Goal: Communication & Community: Answer question/provide support

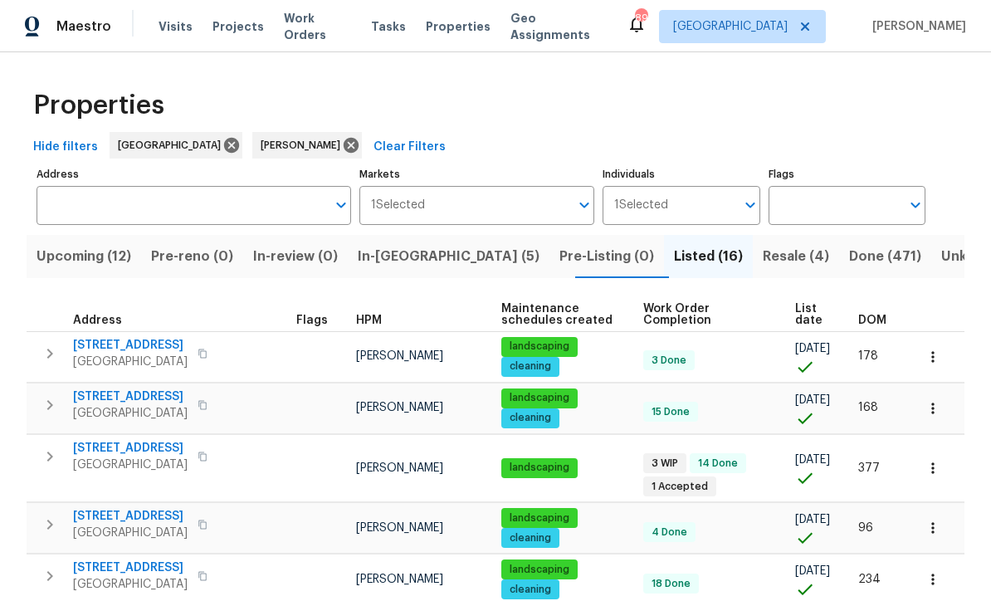
click at [402, 249] on span "In-reno (5)" at bounding box center [449, 256] width 182 height 23
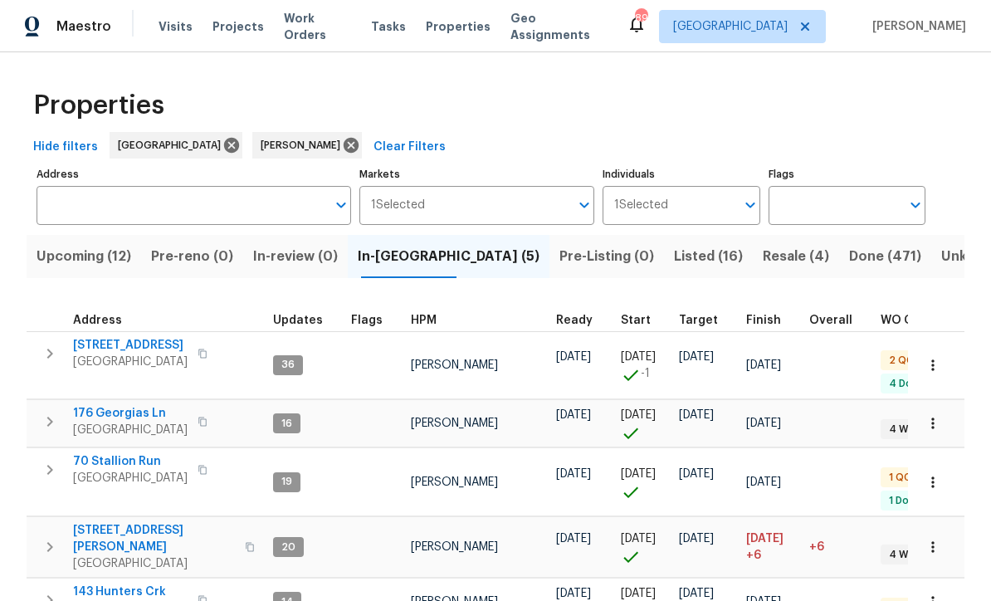
click at [115, 405] on span "176 Georgias Ln" at bounding box center [130, 413] width 115 height 17
click at [945, 412] on button "button" at bounding box center [933, 423] width 37 height 37
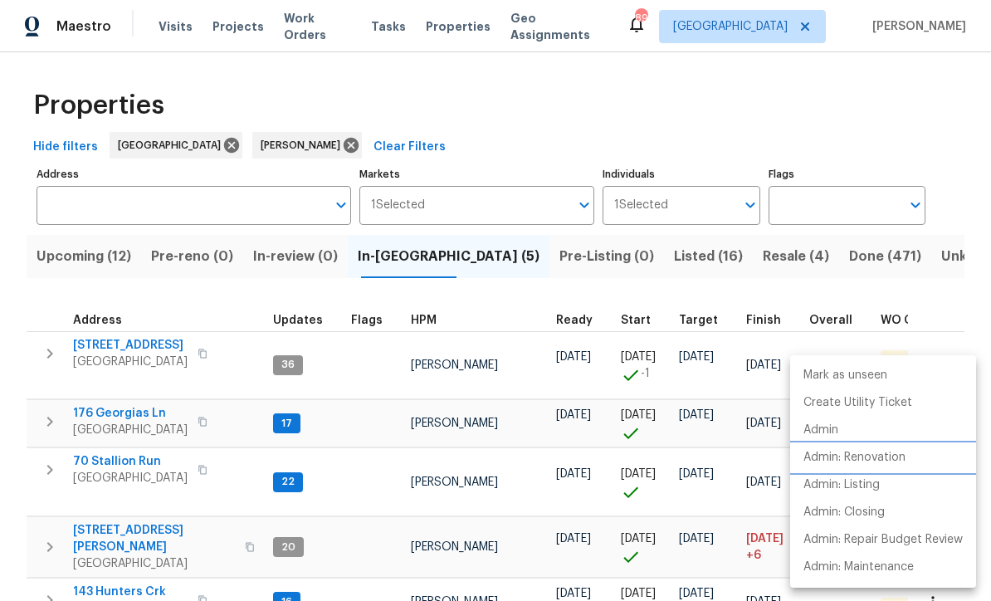
click at [898, 459] on p "Admin: Renovation" at bounding box center [854, 457] width 102 height 17
click at [941, 149] on div at bounding box center [495, 300] width 991 height 601
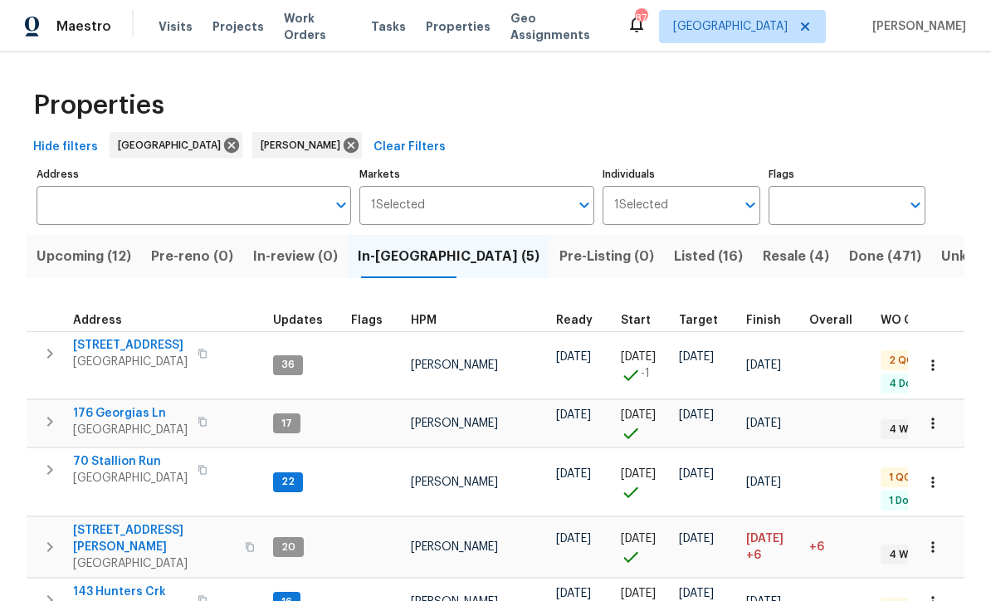
click at [107, 453] on span "70 Stallion Run" at bounding box center [130, 461] width 115 height 17
click at [102, 453] on span "70 Stallion Run" at bounding box center [130, 461] width 115 height 17
click at [107, 584] on span "143 Hunters Crk" at bounding box center [130, 592] width 115 height 17
click at [113, 408] on span "176 Georgias Ln" at bounding box center [130, 413] width 115 height 17
click at [118, 346] on span "188 Lost Lake Trl" at bounding box center [130, 345] width 115 height 17
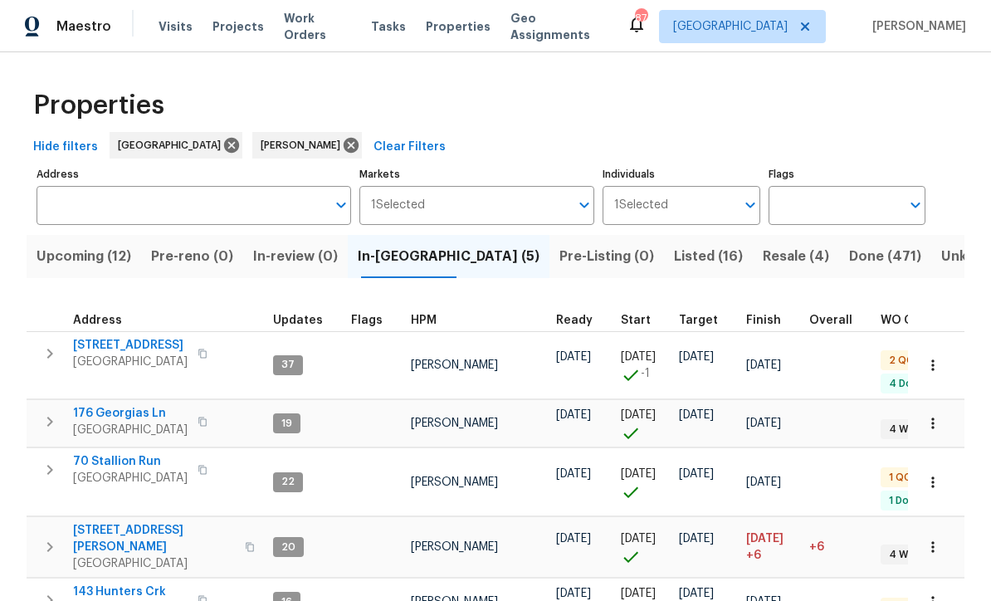
click at [110, 339] on span "188 Lost Lake Trl" at bounding box center [130, 345] width 115 height 17
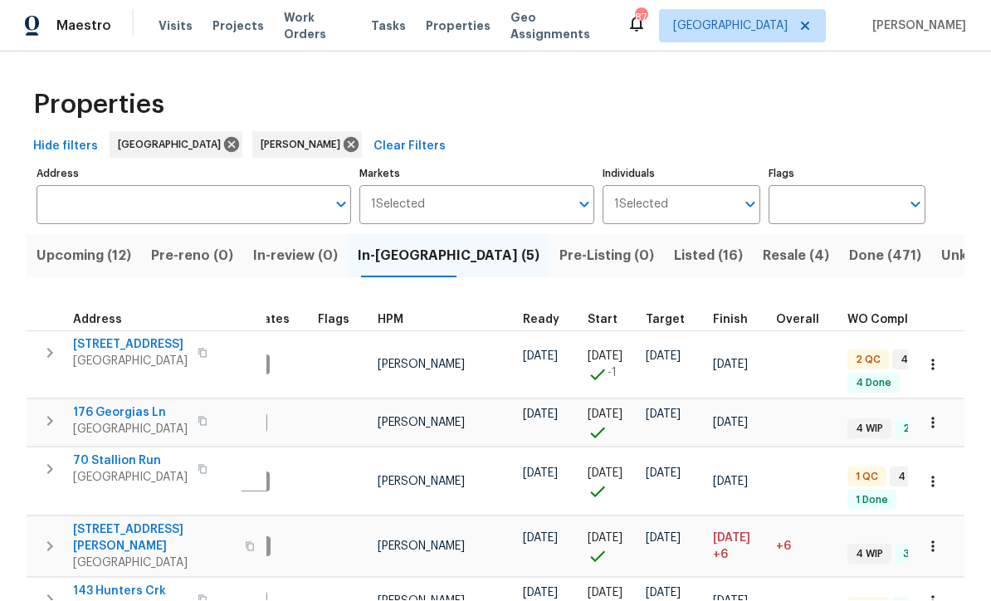
scroll to position [51, 0]
click at [81, 584] on span "143 Hunters Crk" at bounding box center [130, 592] width 115 height 17
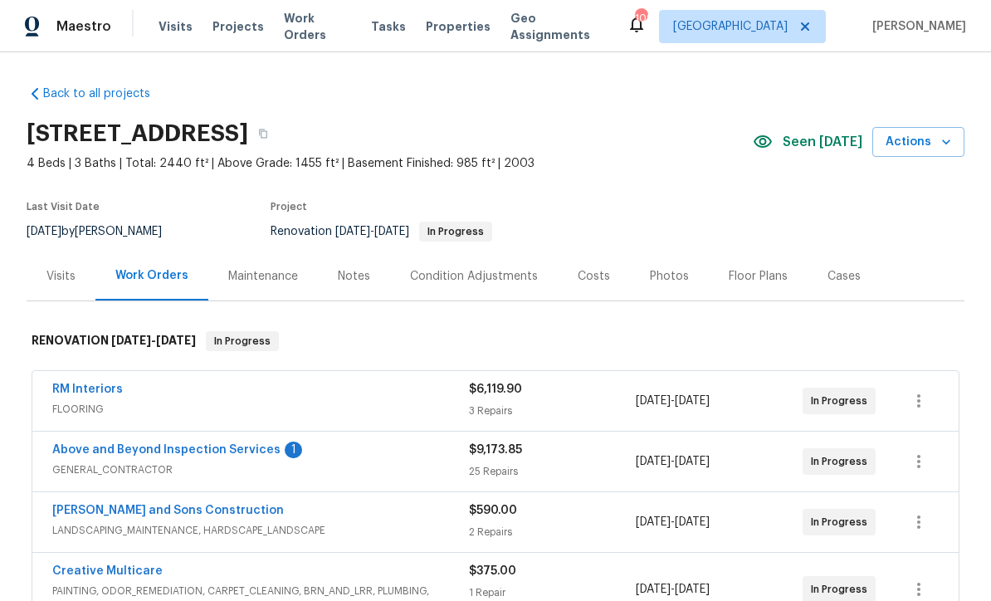
click at [161, 453] on link "Above and Beyond Inspection Services" at bounding box center [166, 450] width 228 height 12
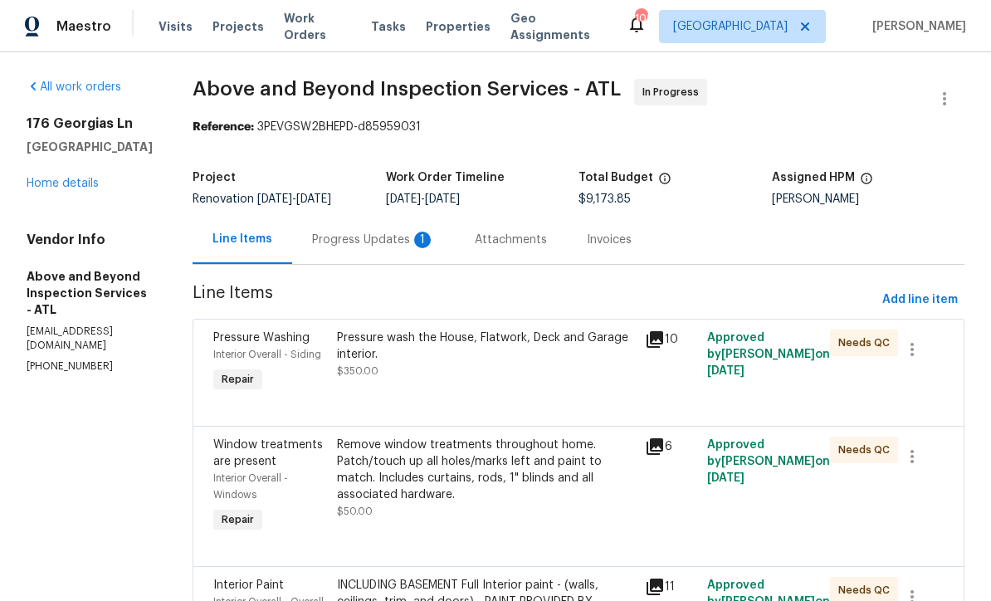
click at [402, 247] on div "Progress Updates 1" at bounding box center [373, 240] width 123 height 17
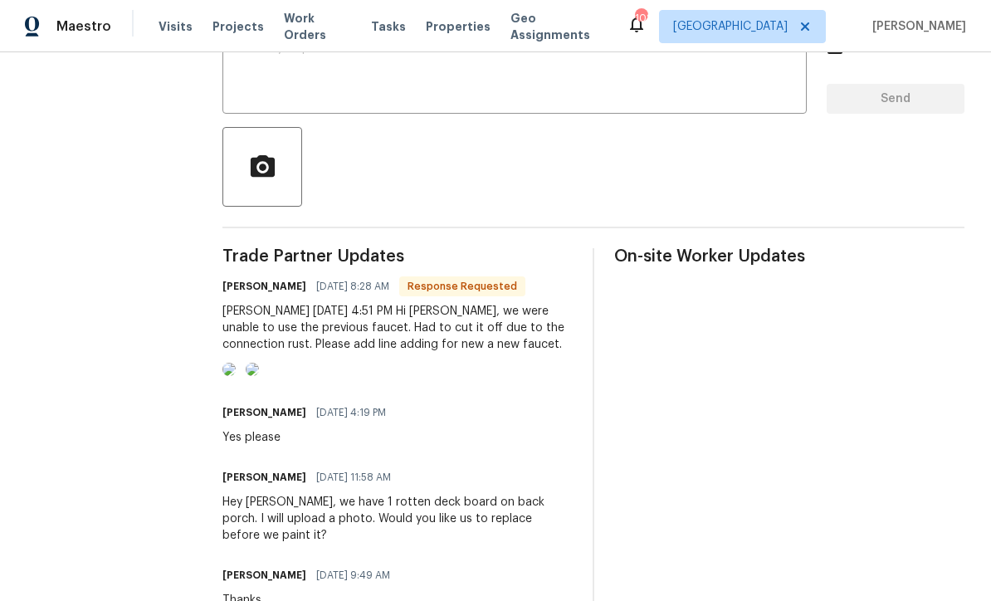
scroll to position [308, 0]
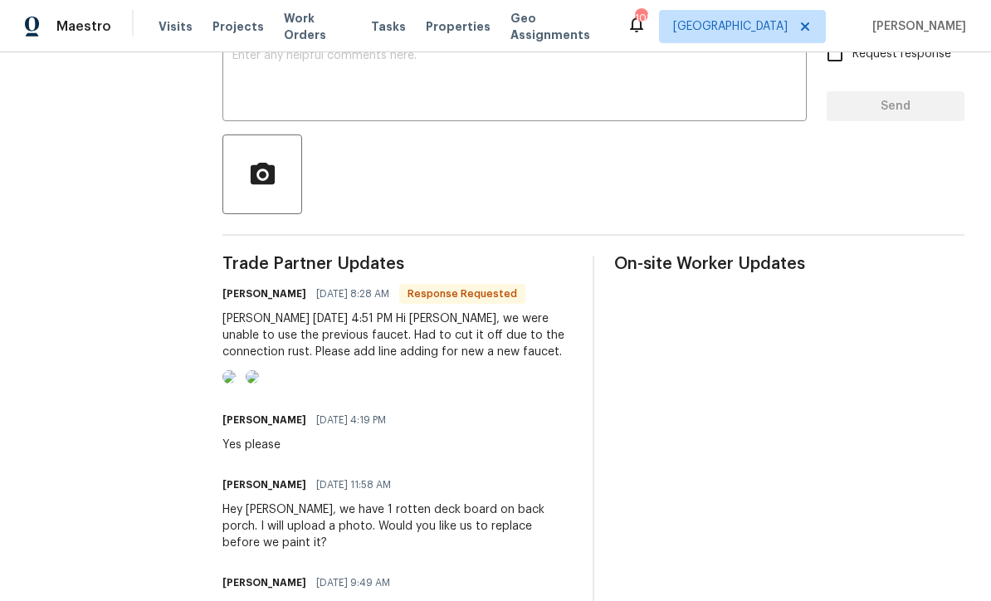
click at [236, 383] on img at bounding box center [228, 376] width 13 height 13
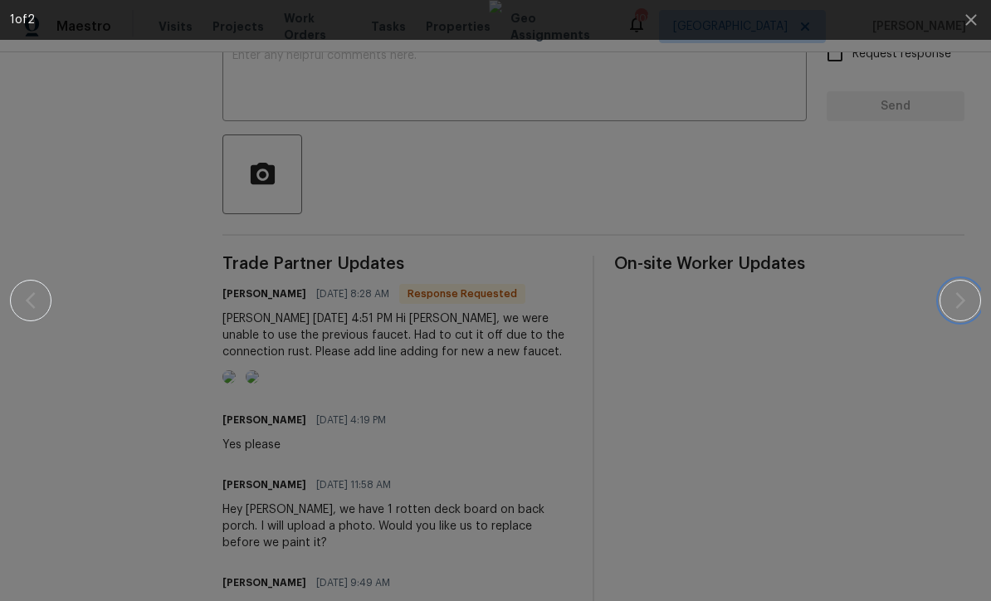
click at [960, 295] on icon "button" at bounding box center [960, 301] width 20 height 20
click at [967, 22] on icon "button" at bounding box center [971, 20] width 20 height 20
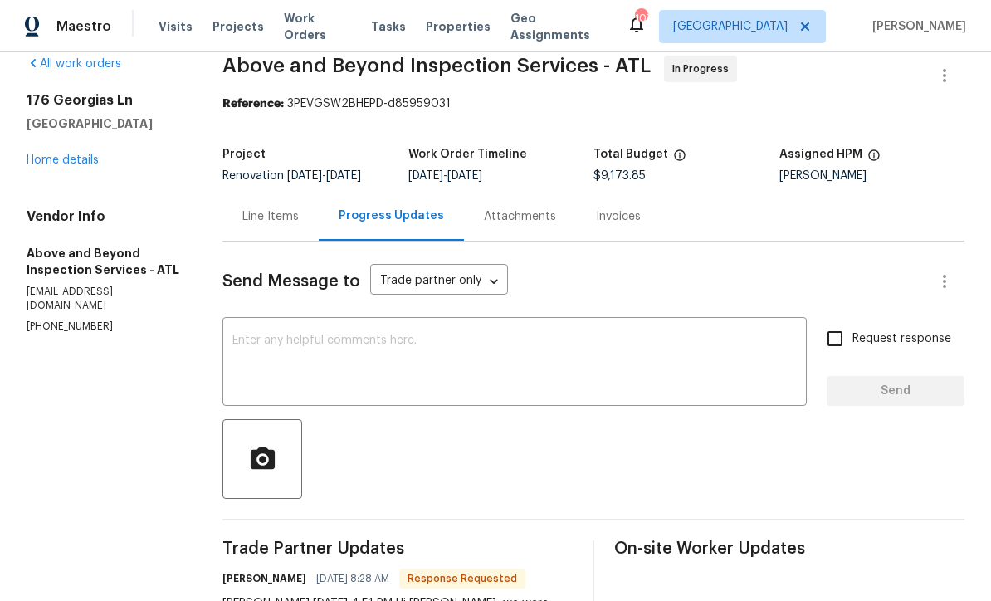
scroll to position [18, 0]
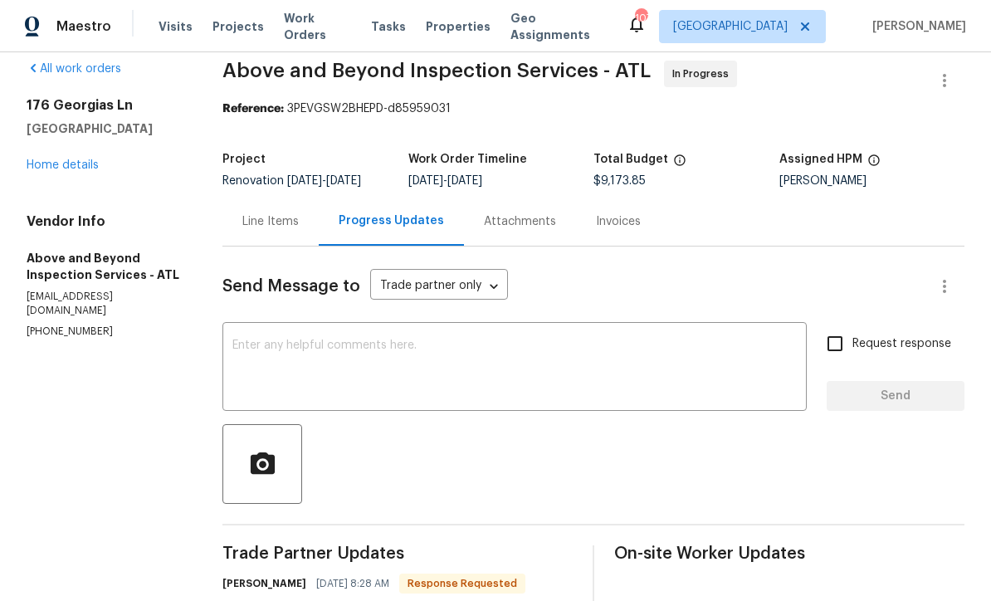
click at [271, 349] on textarea at bounding box center [514, 368] width 564 height 58
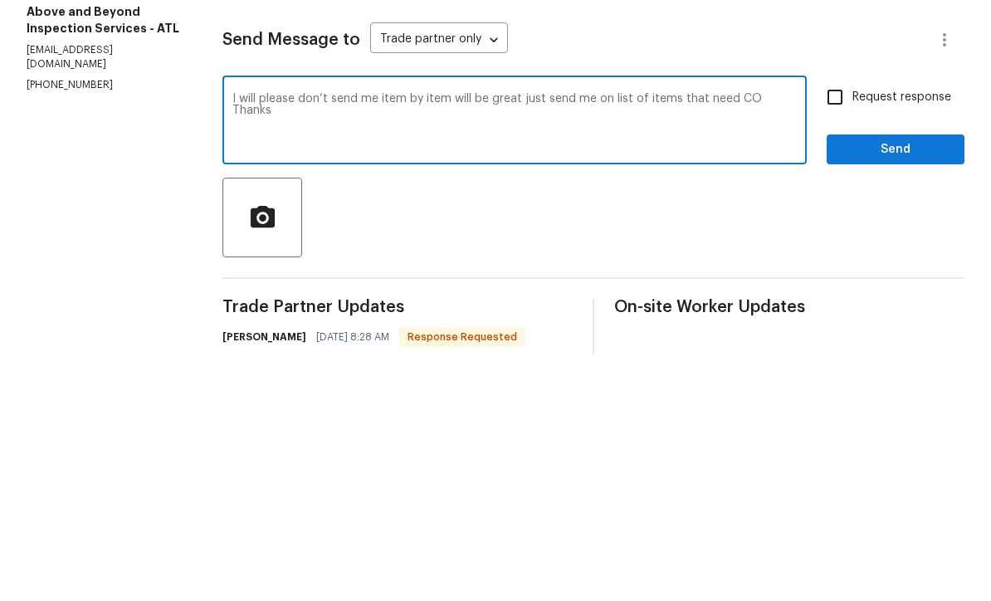
type textarea "I will please don’t send me item by item will be great just send me on list of …"
click at [833, 326] on input "Request response" at bounding box center [835, 343] width 35 height 35
checkbox input "true"
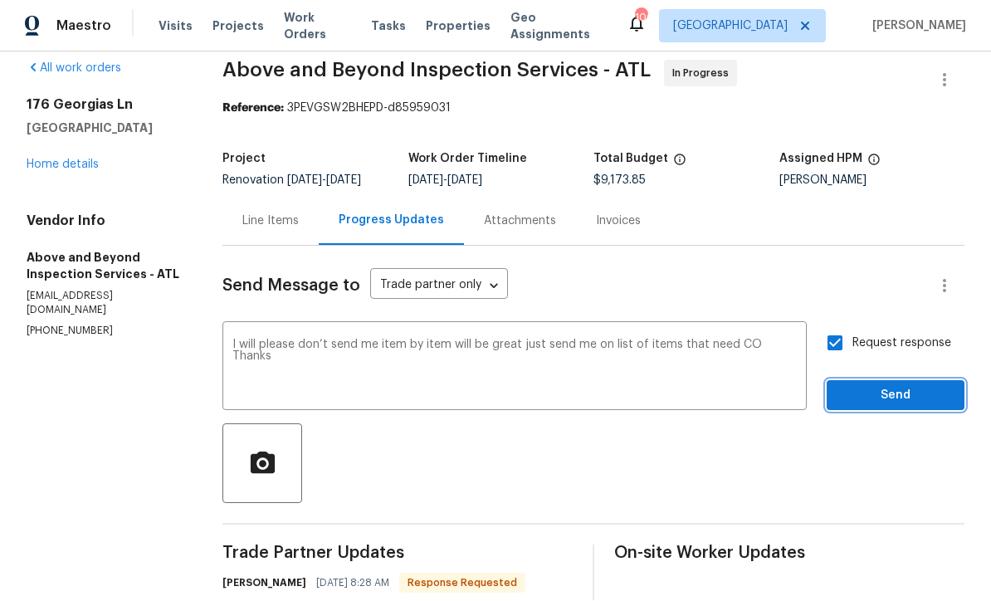
click at [902, 386] on span "Send" at bounding box center [895, 396] width 111 height 21
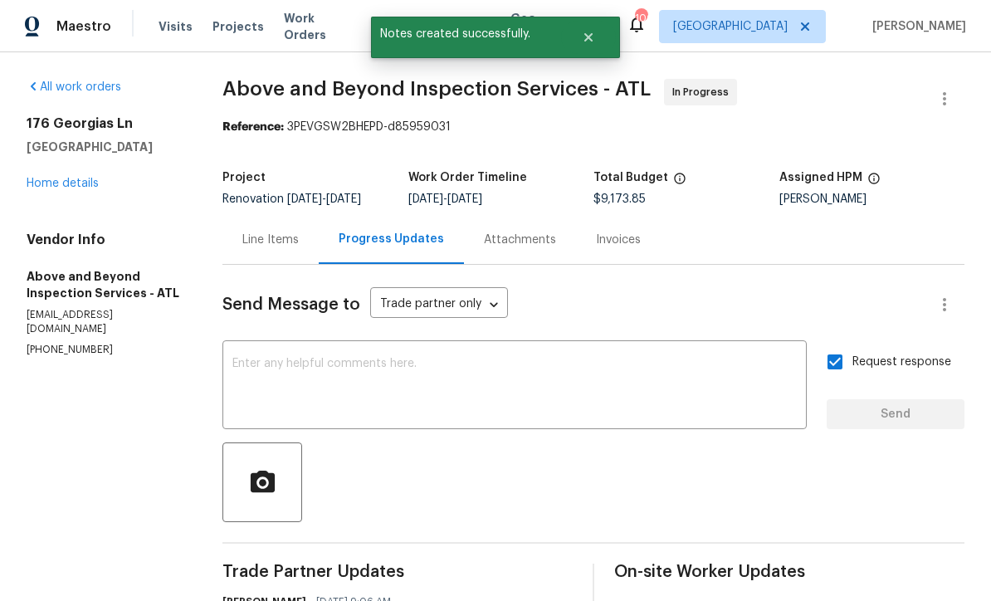
scroll to position [0, 0]
click at [64, 182] on link "Home details" at bounding box center [63, 184] width 72 height 12
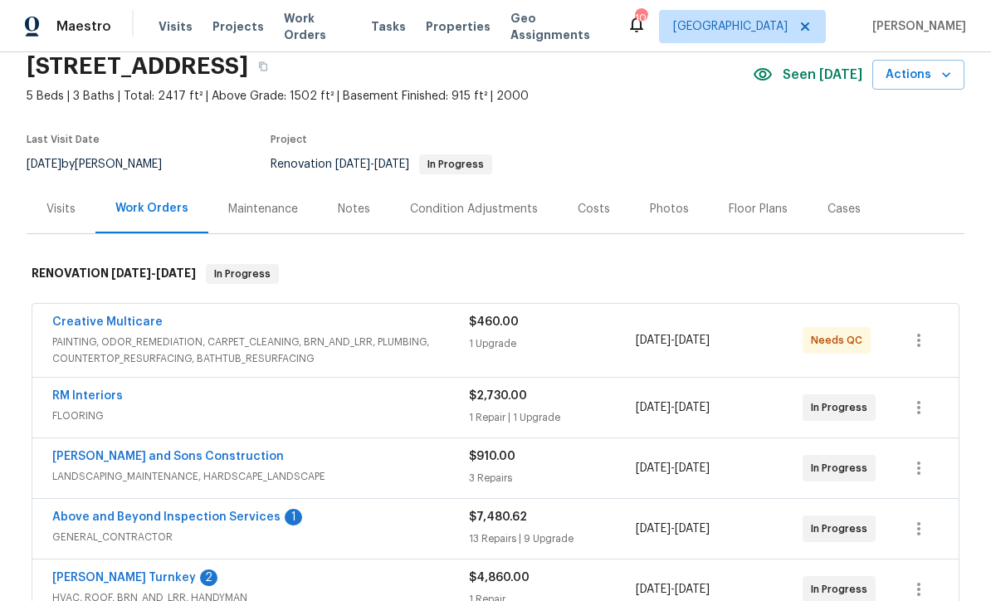
scroll to position [65, 0]
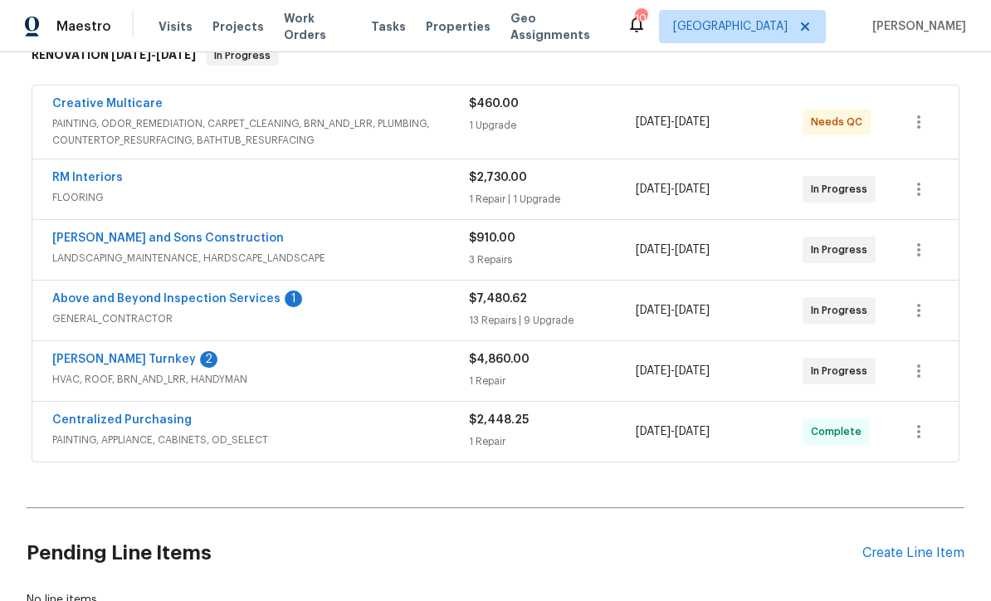
scroll to position [320, 0]
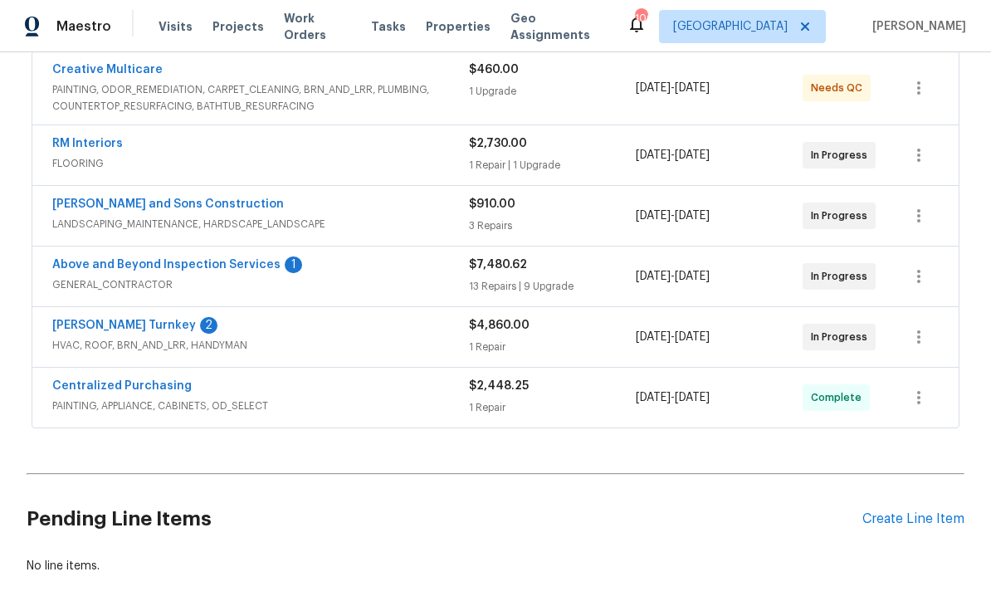
click at [93, 327] on link "[PERSON_NAME] Turnkey" at bounding box center [124, 326] width 144 height 12
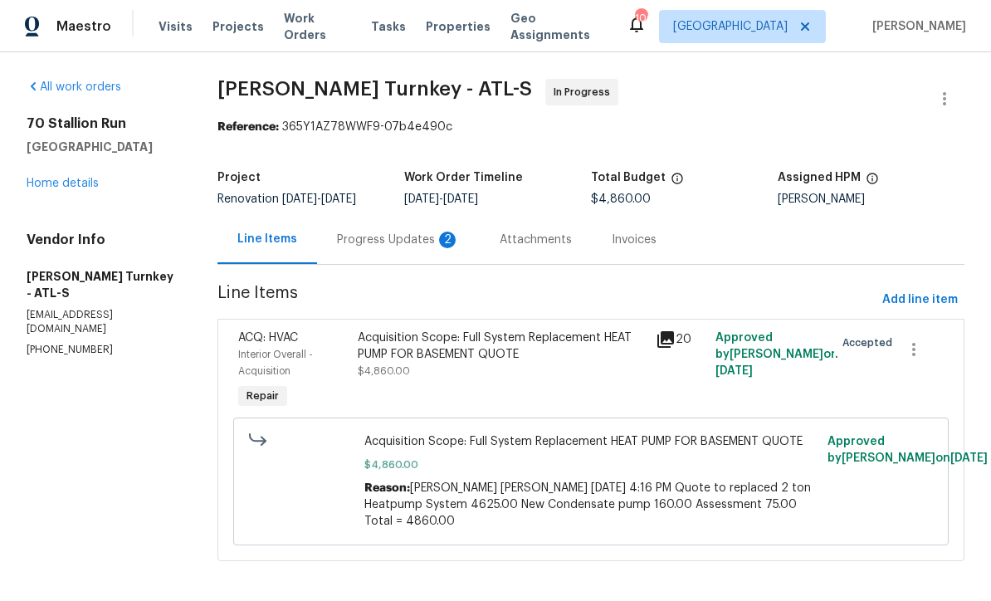
click at [365, 237] on div "Progress Updates 2" at bounding box center [398, 240] width 123 height 17
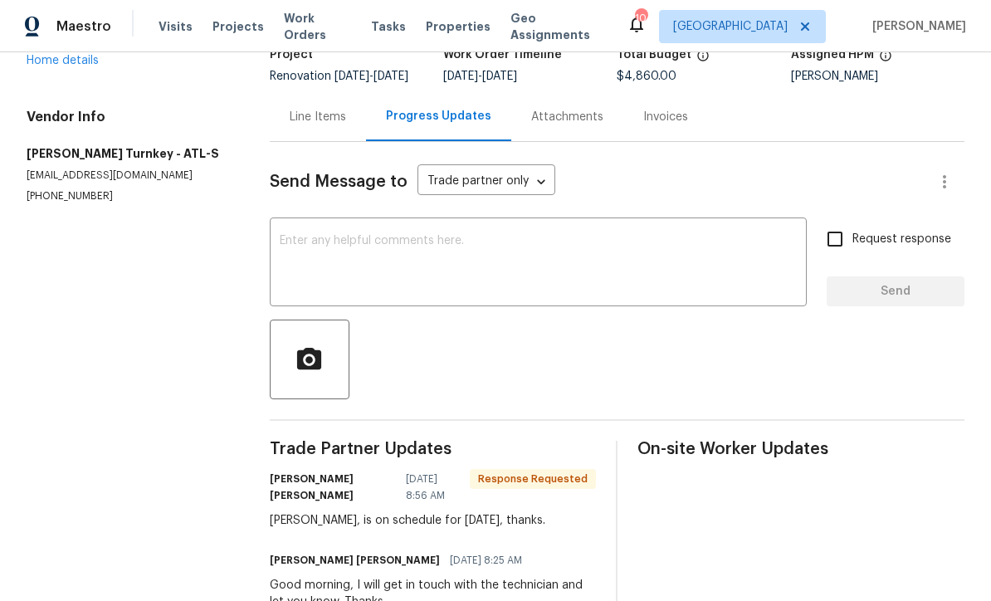
scroll to position [112, 0]
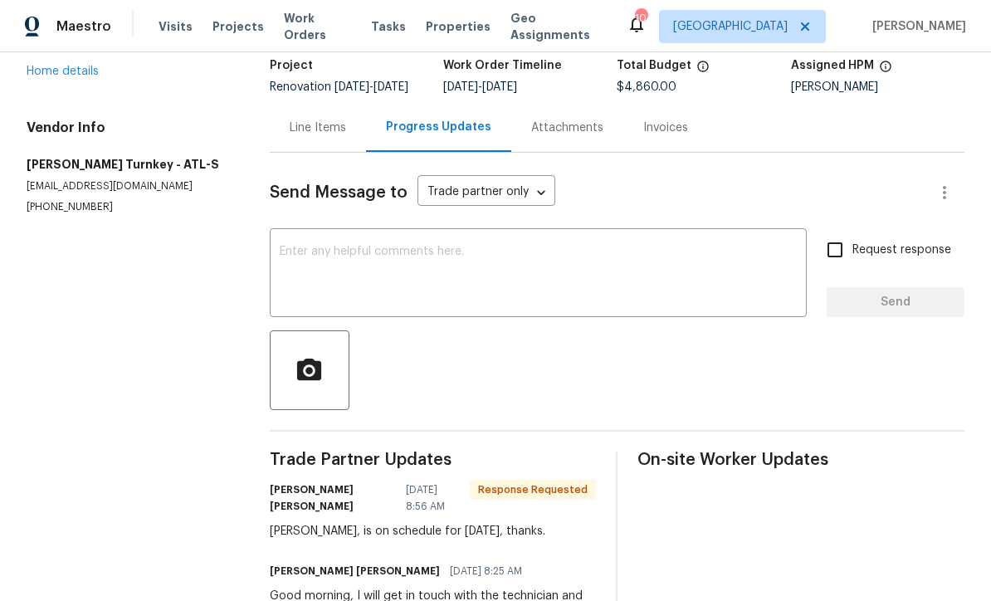
click at [278, 255] on div "x ​" at bounding box center [538, 274] width 537 height 85
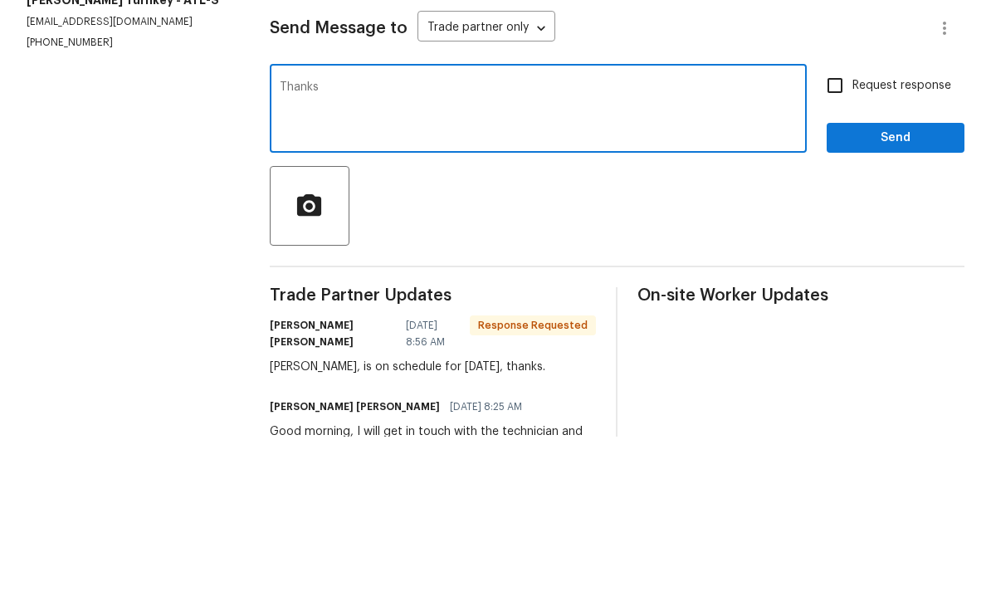
type textarea "Thanks"
click at [933, 292] on span "Send" at bounding box center [895, 302] width 111 height 21
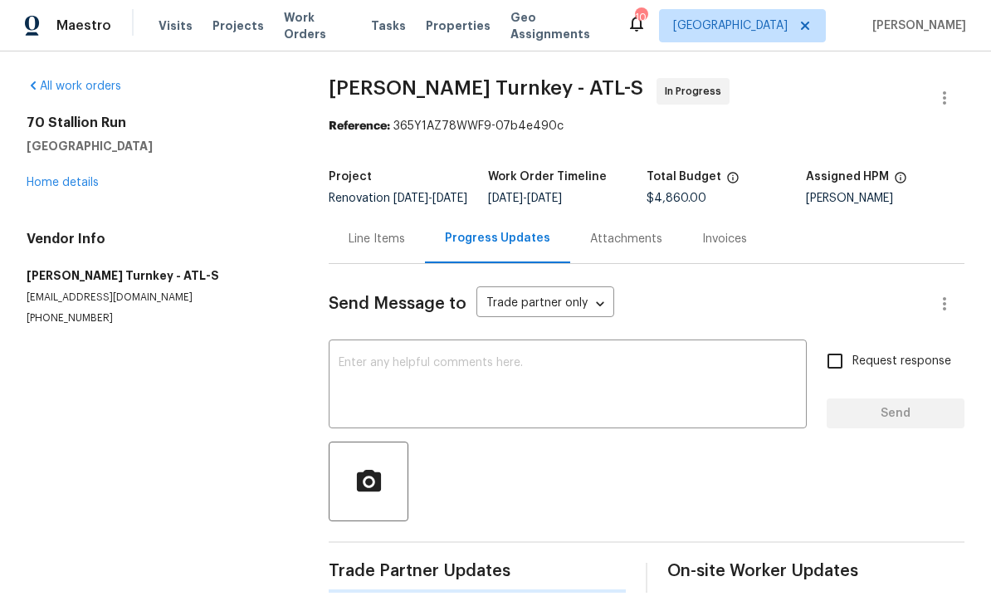
scroll to position [32, 0]
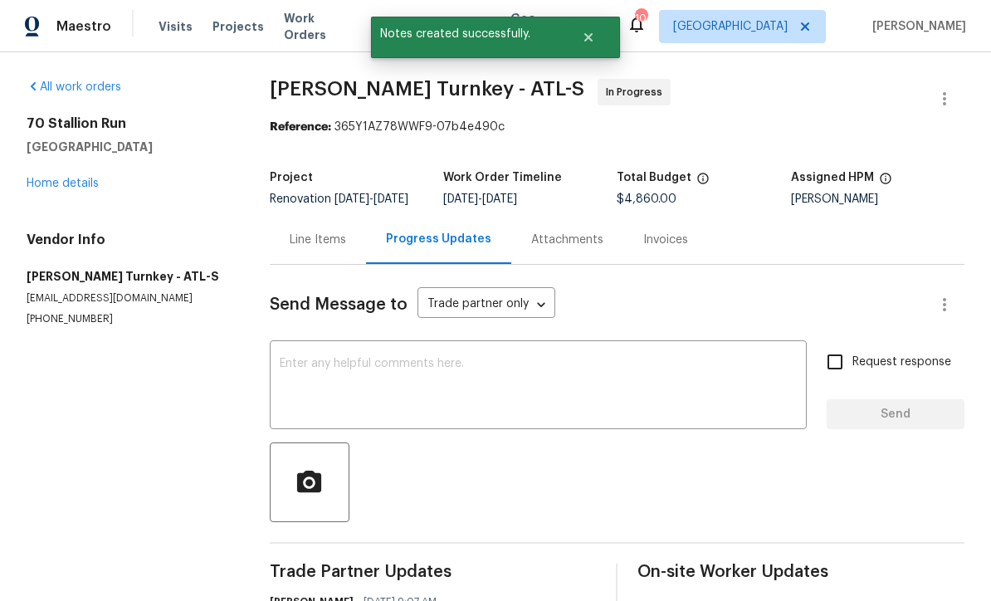
click at [61, 178] on link "Home details" at bounding box center [63, 184] width 72 height 12
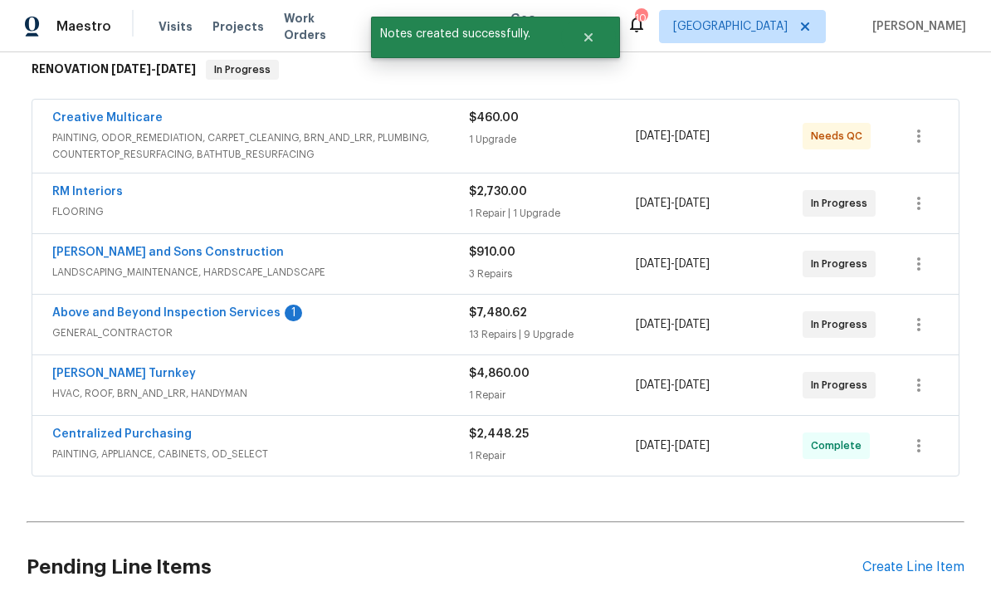
scroll to position [271, 0]
click at [118, 307] on link "Above and Beyond Inspection Services" at bounding box center [166, 313] width 228 height 12
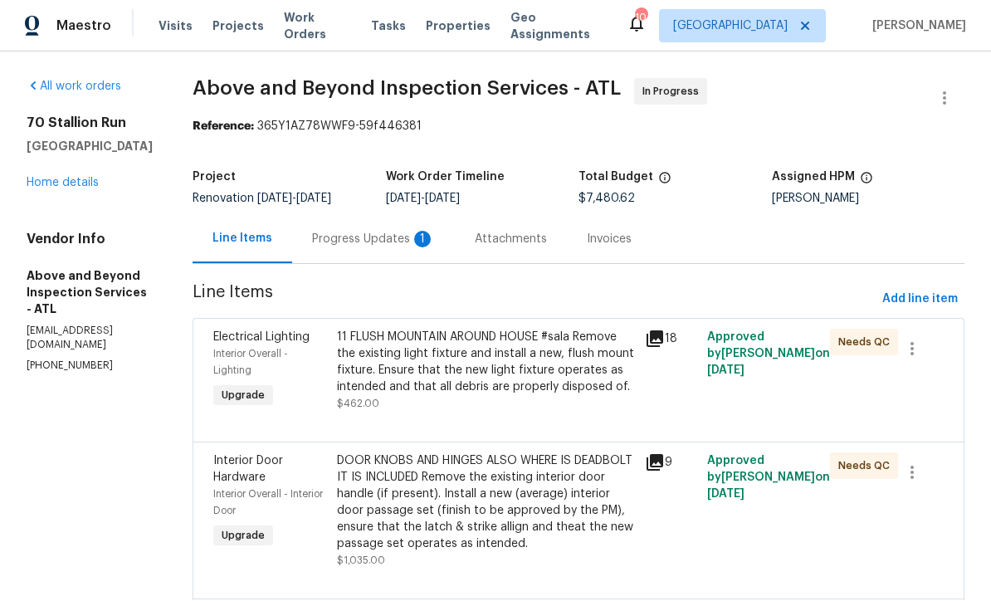
scroll to position [1, 0]
click at [408, 246] on div "Progress Updates 1" at bounding box center [373, 240] width 123 height 17
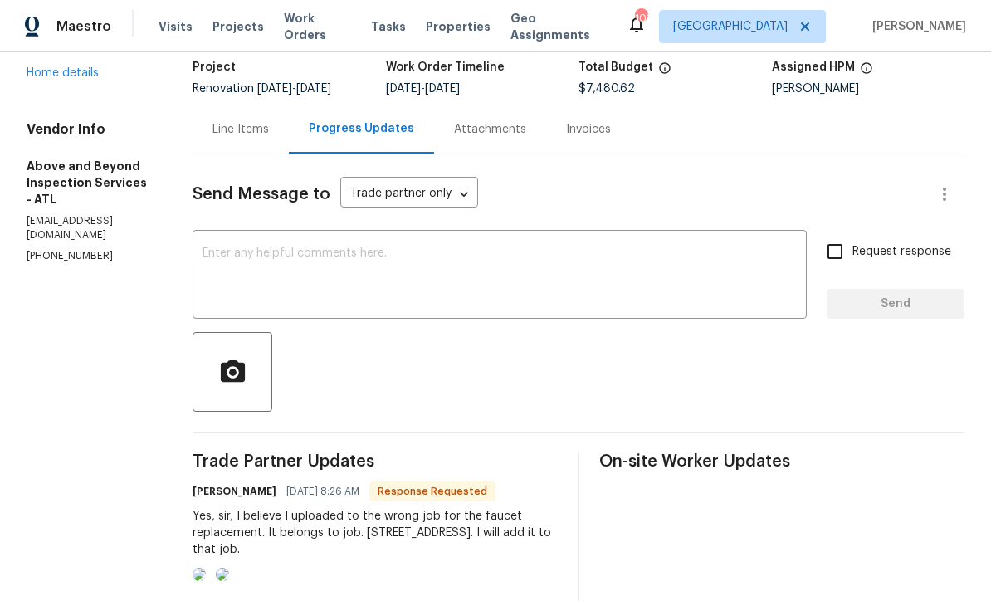
scroll to position [113, 0]
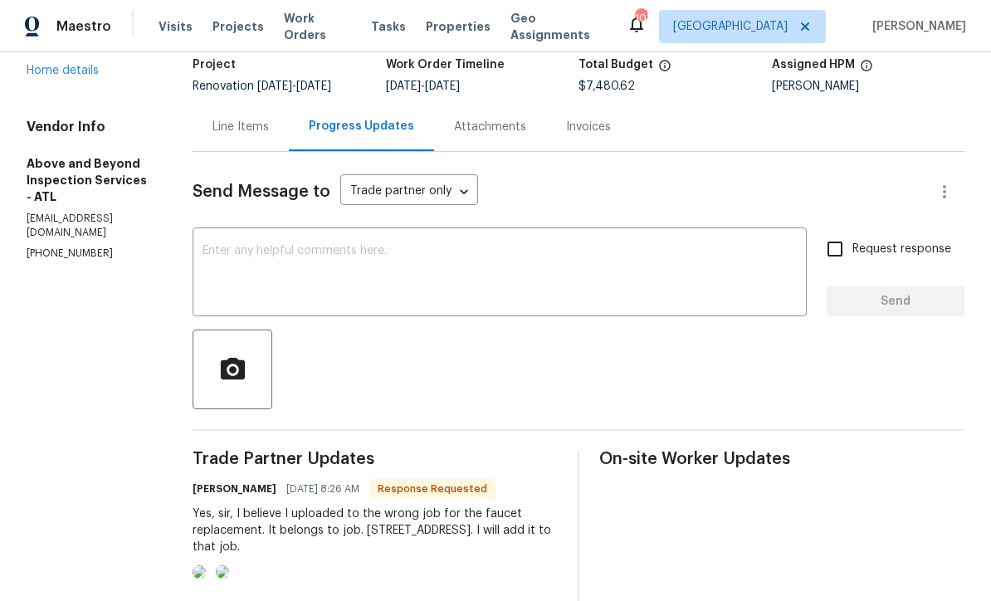
click at [265, 232] on div "x ​" at bounding box center [500, 274] width 614 height 85
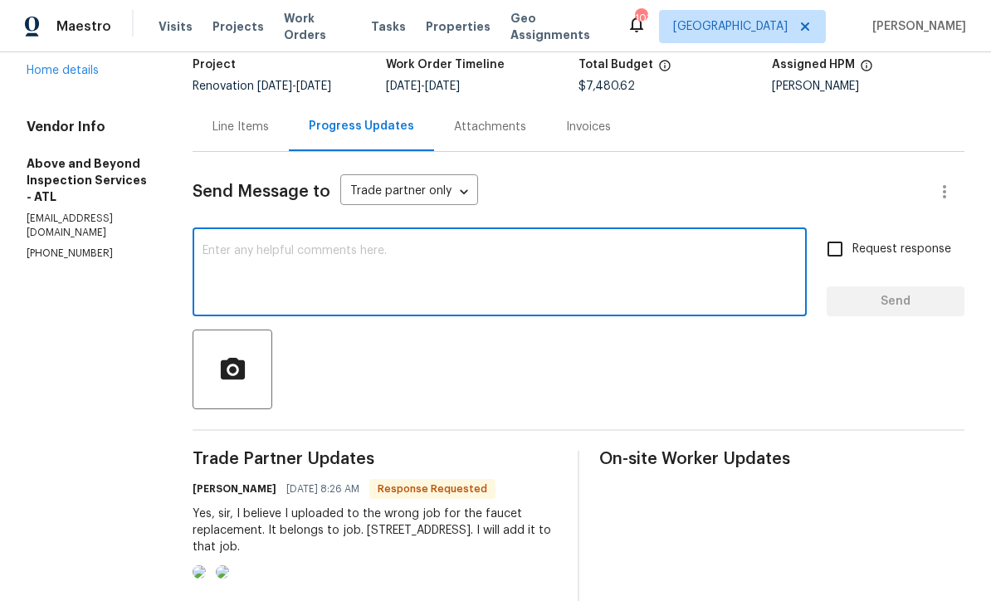
scroll to position [32, 0]
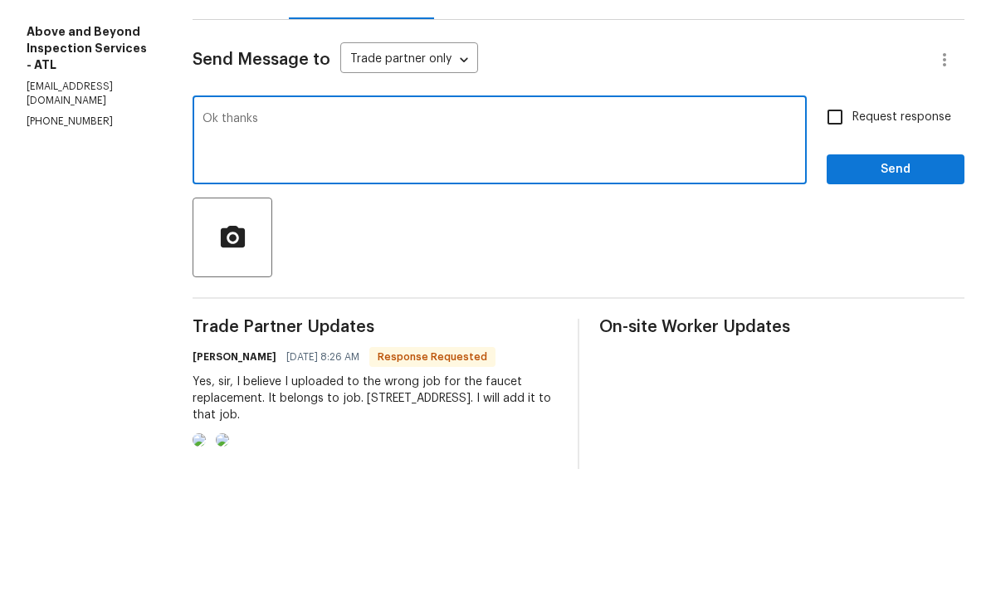
type textarea "Ok thanks"
click at [870, 291] on span "Send" at bounding box center [895, 301] width 111 height 21
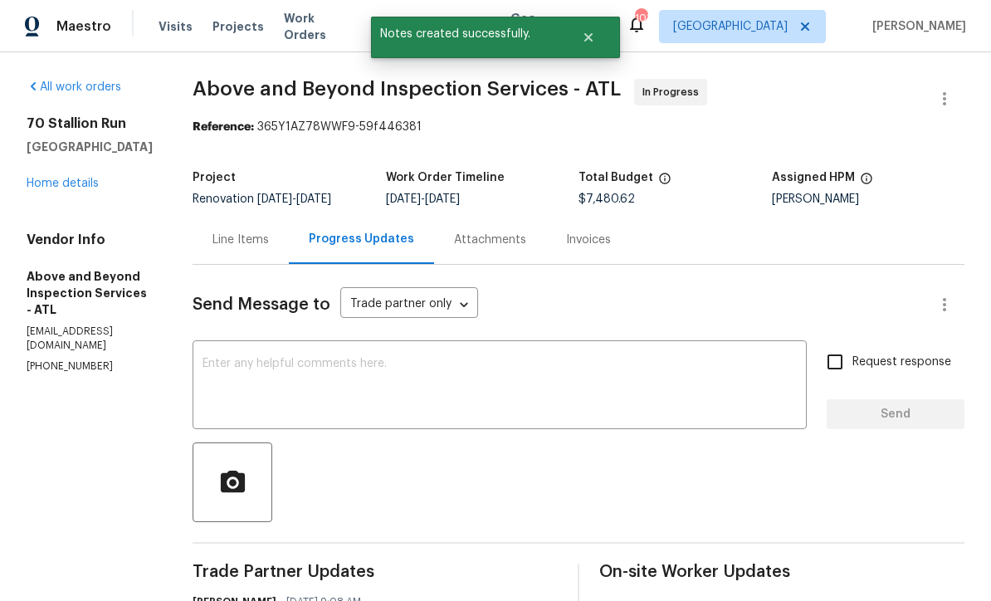
scroll to position [0, 0]
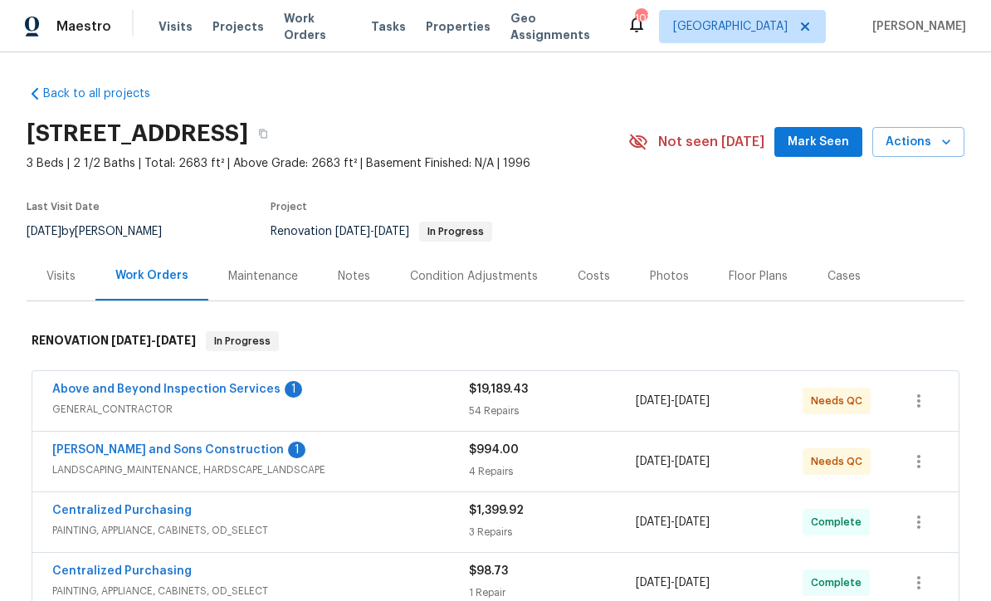
click at [116, 383] on link "Above and Beyond Inspection Services" at bounding box center [166, 389] width 228 height 12
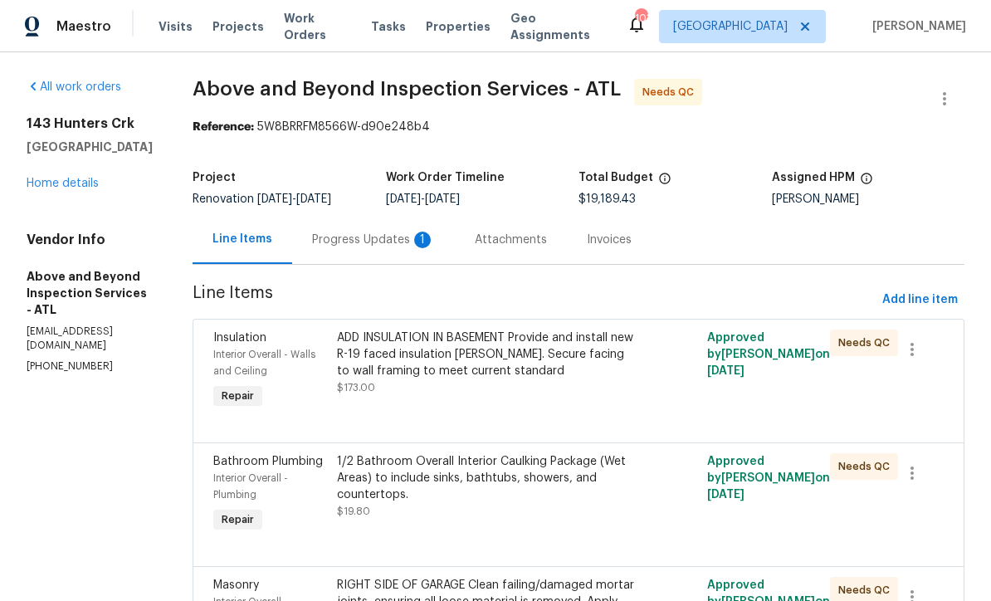
click at [396, 247] on div "Progress Updates 1" at bounding box center [373, 240] width 123 height 17
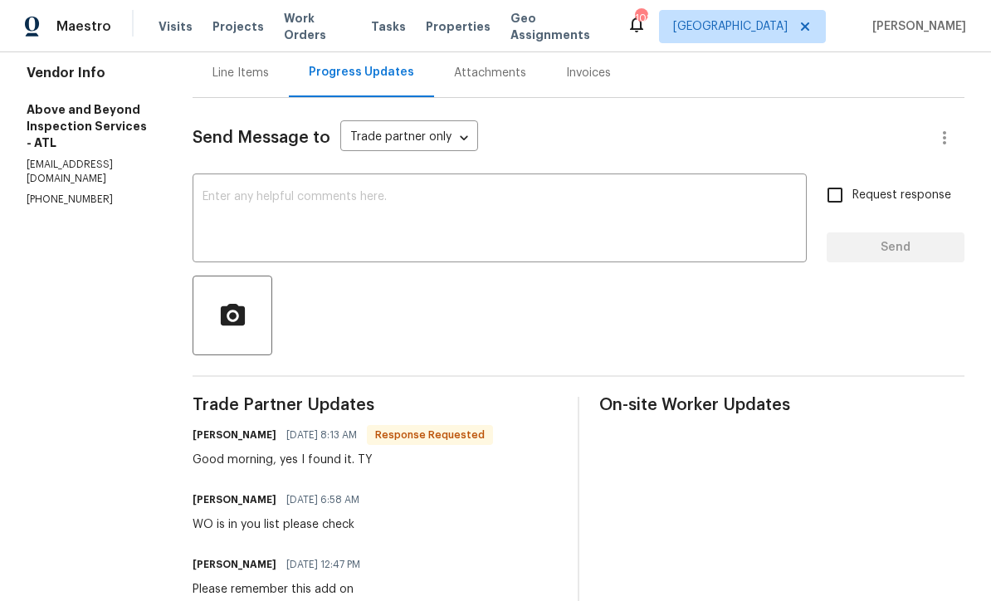
scroll to position [22, 0]
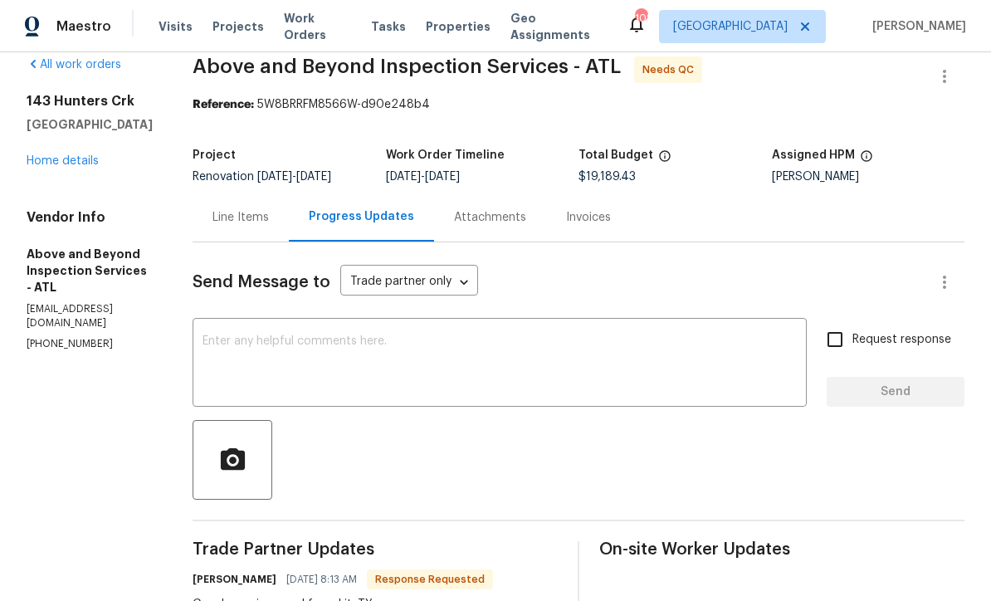
click at [269, 322] on div "x ​" at bounding box center [500, 364] width 614 height 85
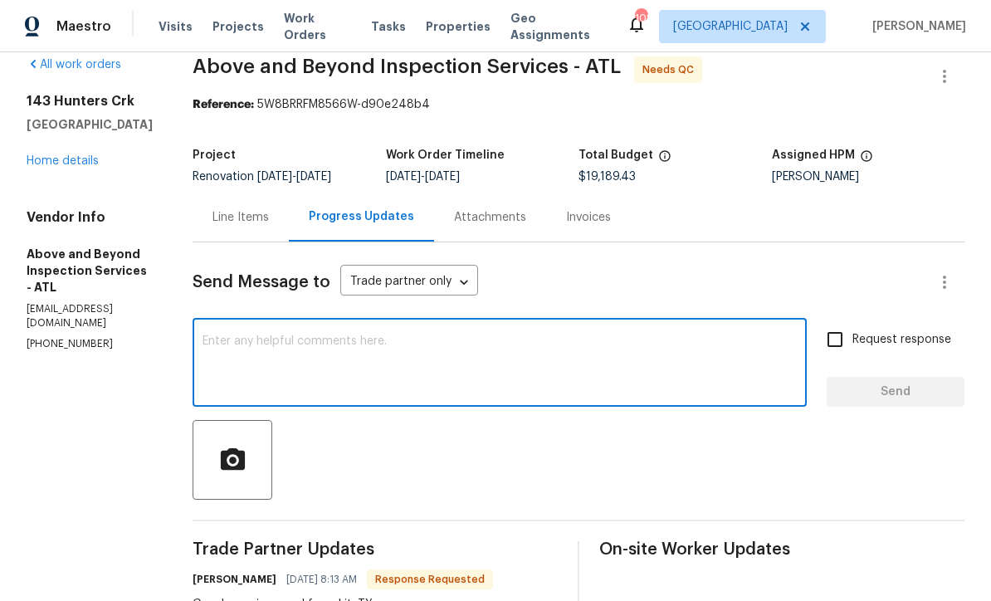
scroll to position [41, 0]
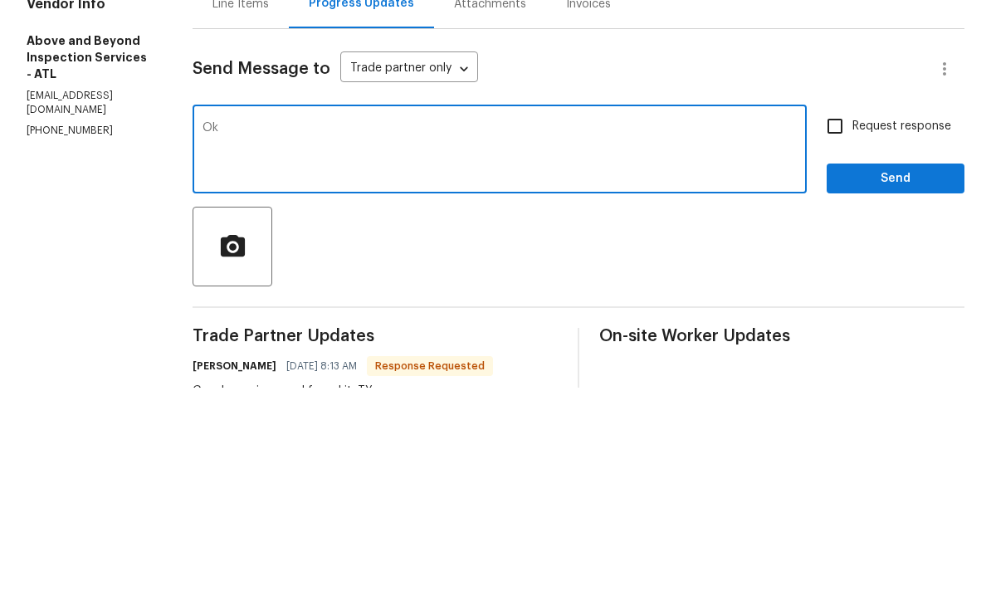
type textarea "Ok"
click at [859, 382] on span "Send" at bounding box center [895, 392] width 111 height 21
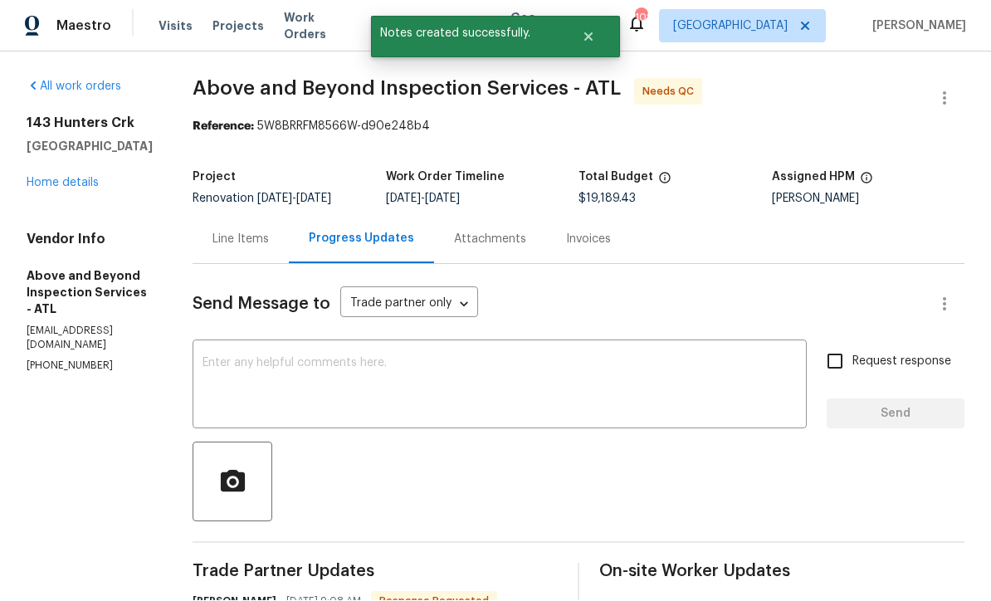
scroll to position [32, 0]
click at [56, 178] on link "Home details" at bounding box center [63, 184] width 72 height 12
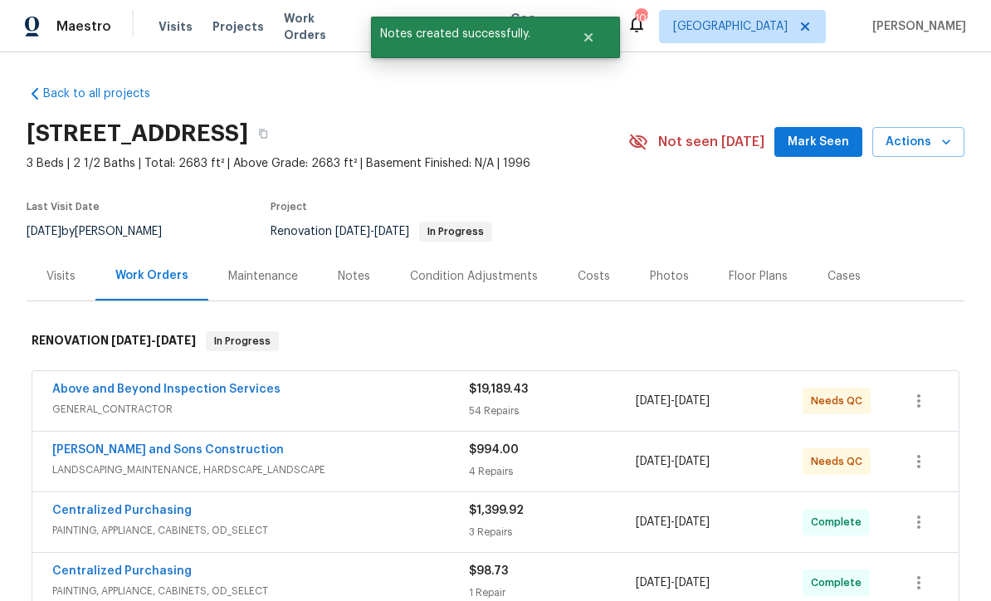
click at [114, 444] on link "[PERSON_NAME] and Sons Construction" at bounding box center [168, 450] width 232 height 12
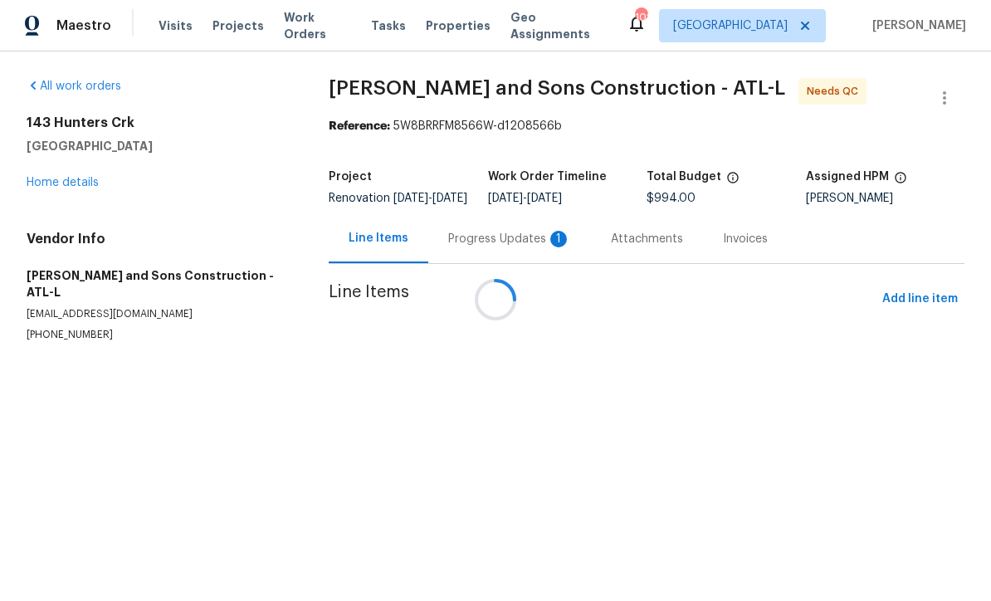
scroll to position [1, 0]
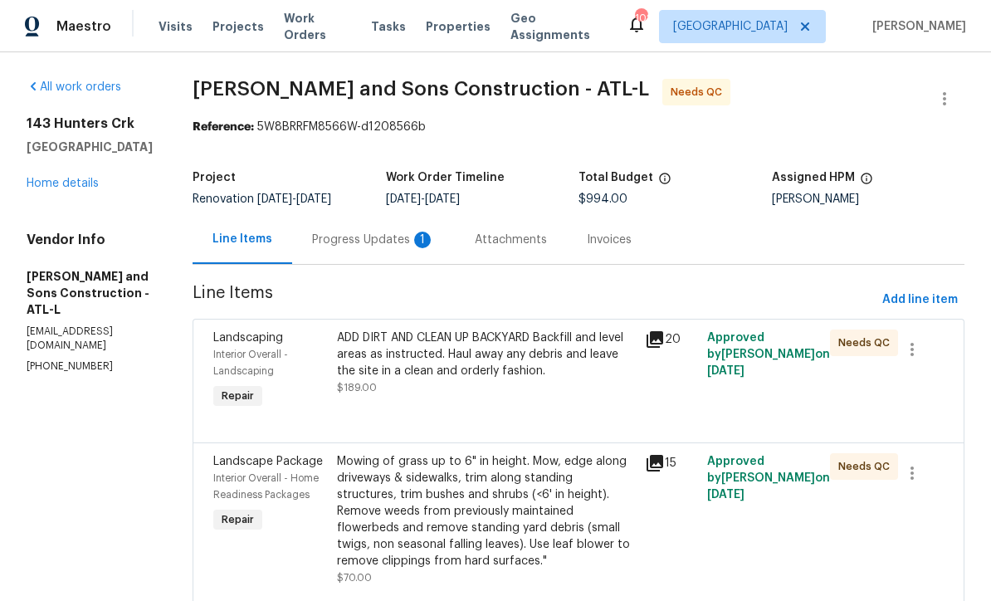
click at [315, 232] on div "Progress Updates 1" at bounding box center [373, 240] width 123 height 17
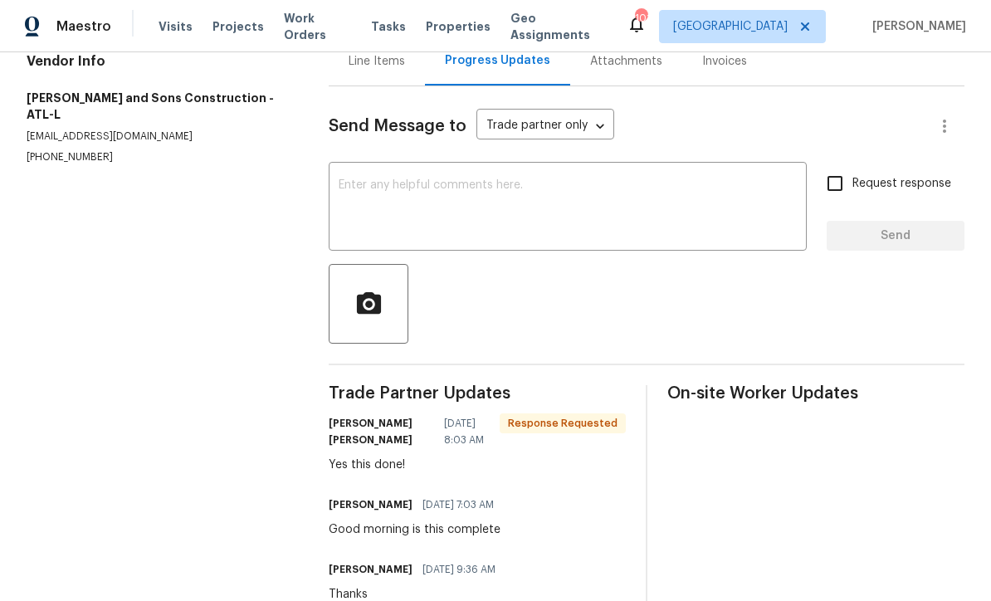
scroll to position [149, 0]
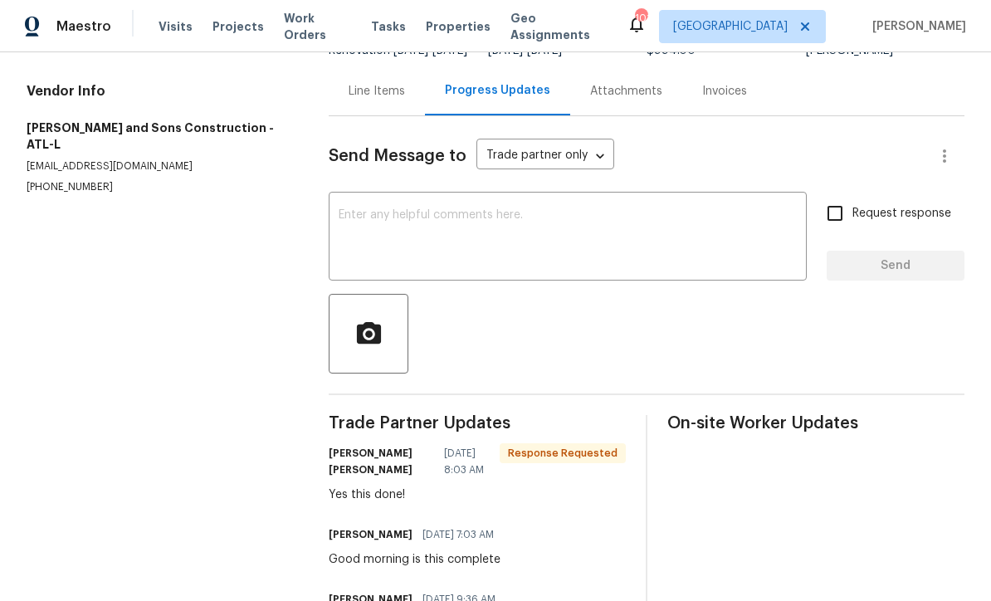
click at [342, 222] on textarea at bounding box center [568, 238] width 458 height 58
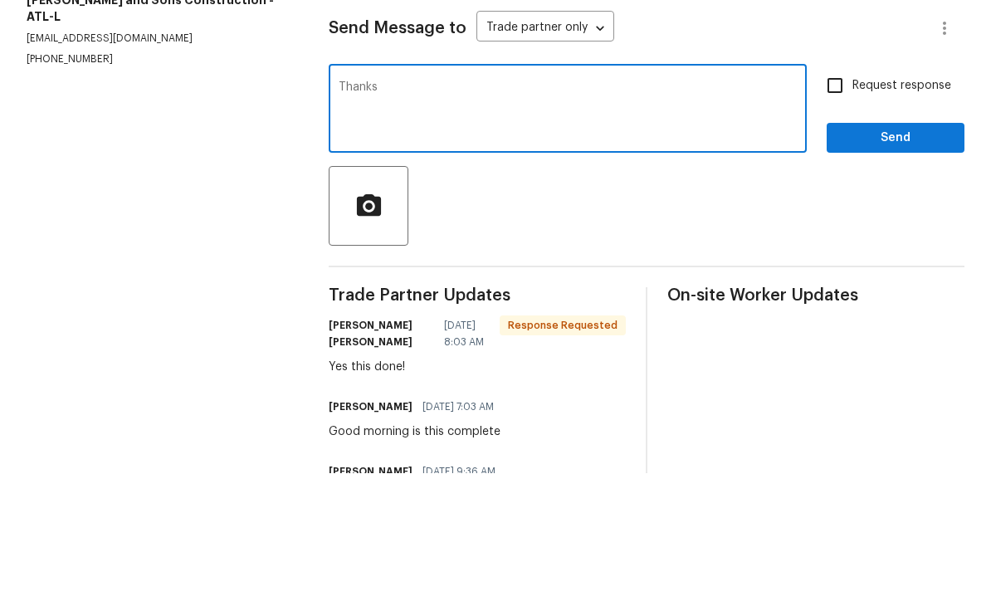
type textarea "Thanks"
click at [936, 251] on button "Send" at bounding box center [896, 266] width 138 height 31
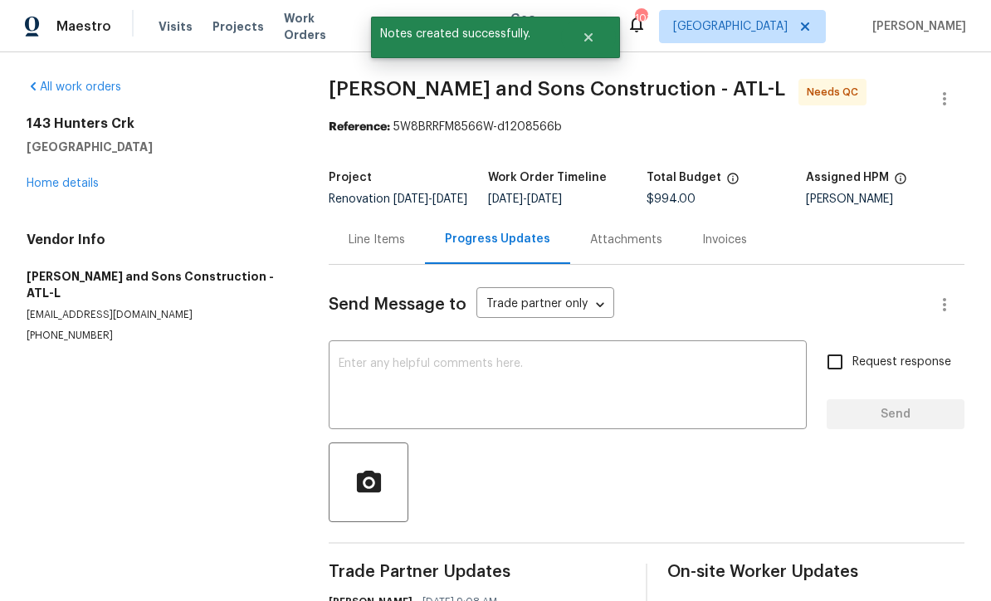
click at [380, 248] on div "Line Items" at bounding box center [377, 240] width 56 height 17
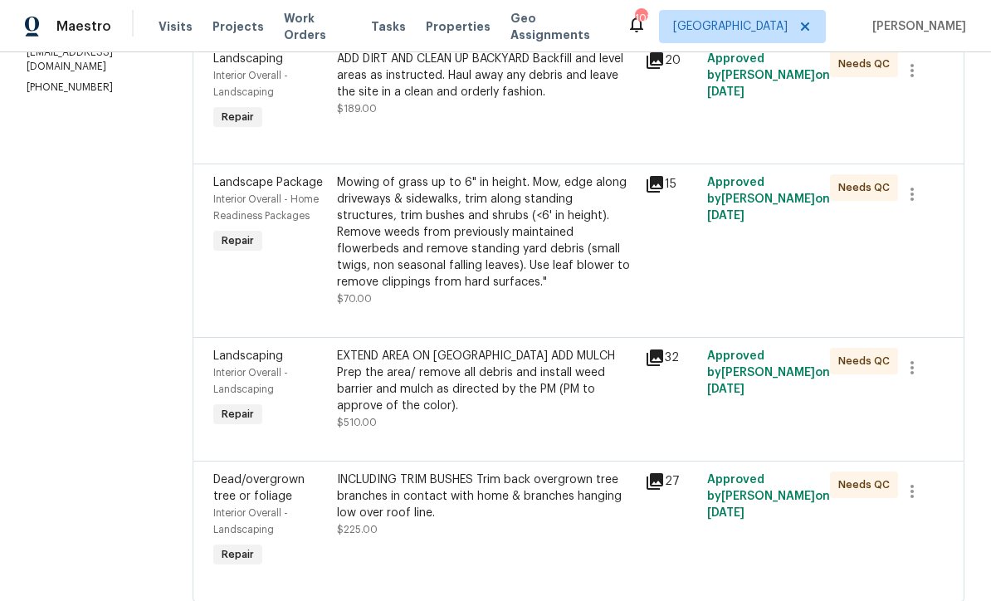
scroll to position [277, 0]
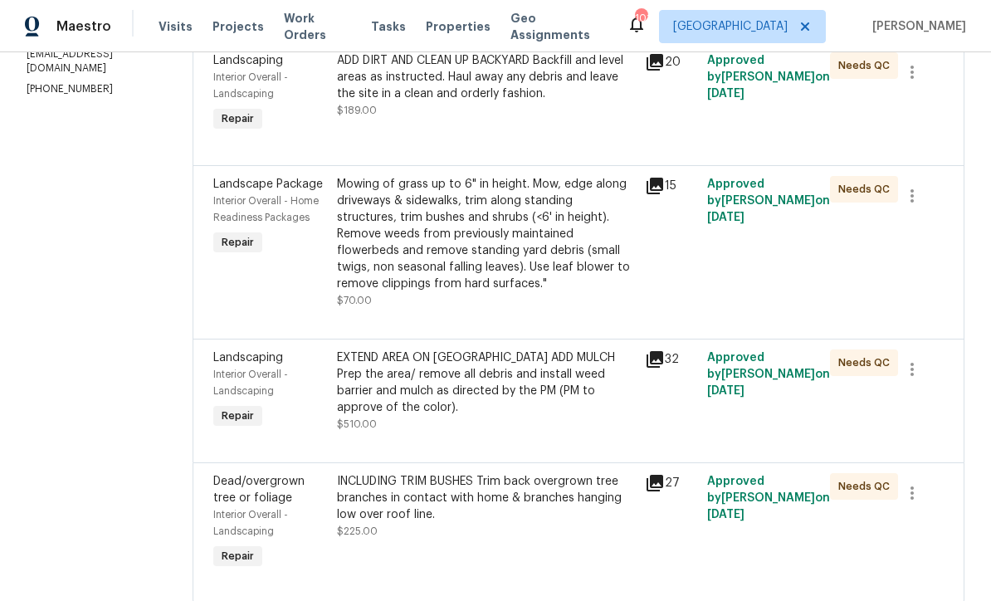
click at [386, 384] on div "EXTEND AREA ON FRONT ISLAND ADD MULCH Prep the area/ remove all debris and inst…" at bounding box center [486, 382] width 299 height 66
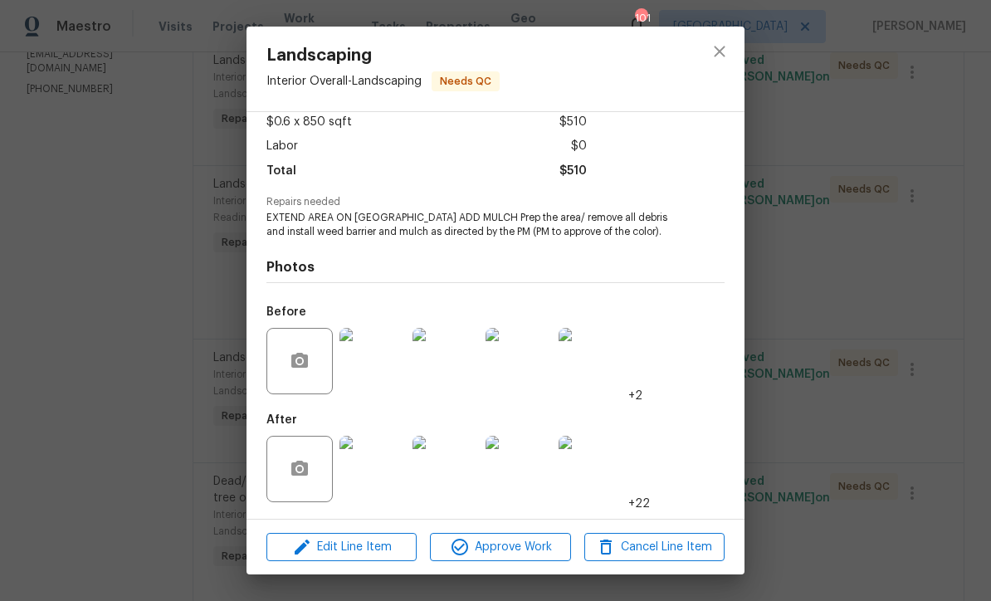
scroll to position [98, 0]
click at [383, 476] on img at bounding box center [372, 469] width 66 height 66
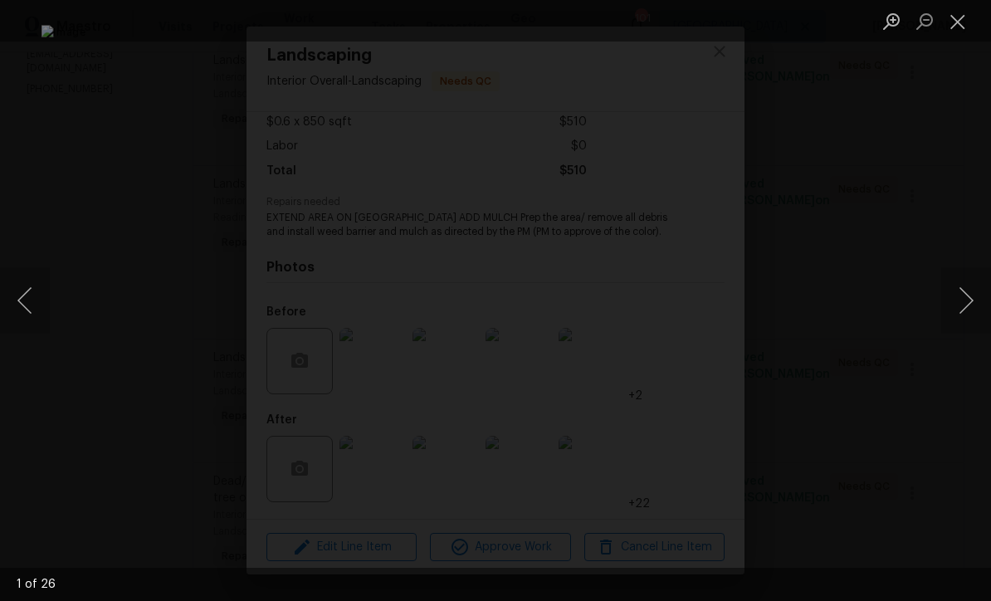
click at [974, 295] on button "Next image" at bounding box center [966, 300] width 50 height 66
click at [972, 291] on button "Next image" at bounding box center [966, 300] width 50 height 66
click at [972, 302] on button "Next image" at bounding box center [966, 300] width 50 height 66
click at [970, 300] on button "Next image" at bounding box center [966, 300] width 50 height 66
click at [973, 300] on button "Next image" at bounding box center [966, 300] width 50 height 66
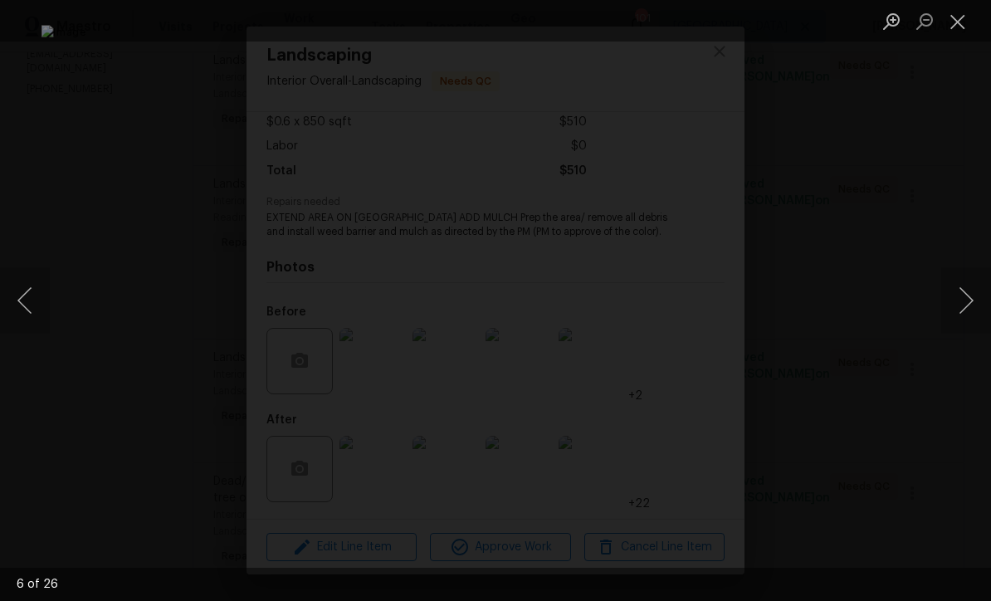
click at [968, 300] on button "Next image" at bounding box center [966, 300] width 50 height 66
click at [968, 304] on button "Next image" at bounding box center [966, 300] width 50 height 66
click at [969, 305] on button "Next image" at bounding box center [966, 300] width 50 height 66
click at [970, 310] on button "Next image" at bounding box center [966, 300] width 50 height 66
click at [972, 314] on button "Next image" at bounding box center [966, 300] width 50 height 66
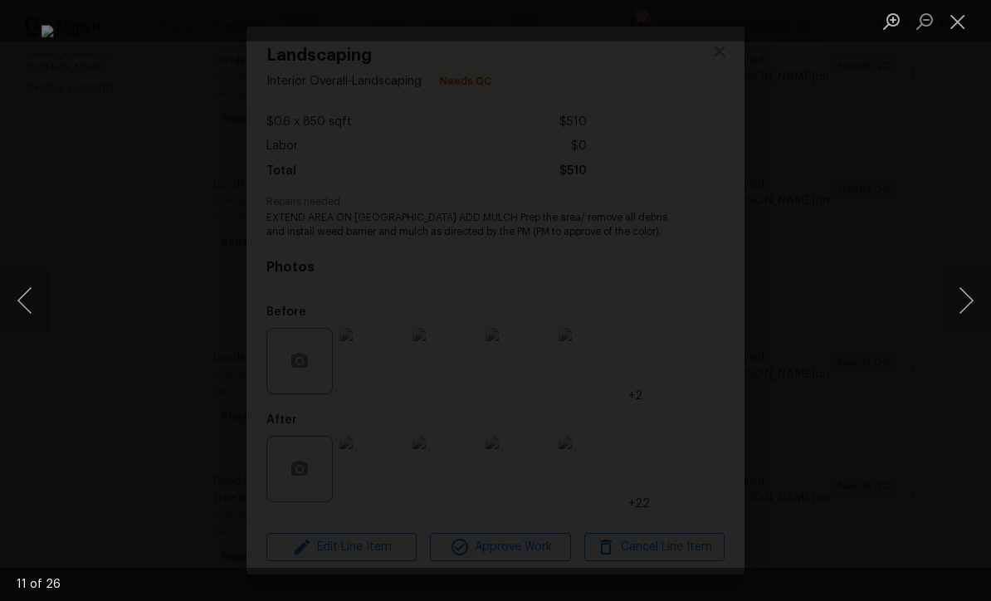
click at [969, 317] on button "Next image" at bounding box center [966, 300] width 50 height 66
click at [968, 313] on button "Next image" at bounding box center [966, 300] width 50 height 66
click at [971, 312] on button "Next image" at bounding box center [966, 300] width 50 height 66
click at [964, 309] on button "Next image" at bounding box center [966, 300] width 50 height 66
click at [965, 17] on button "Close lightbox" at bounding box center [957, 21] width 33 height 29
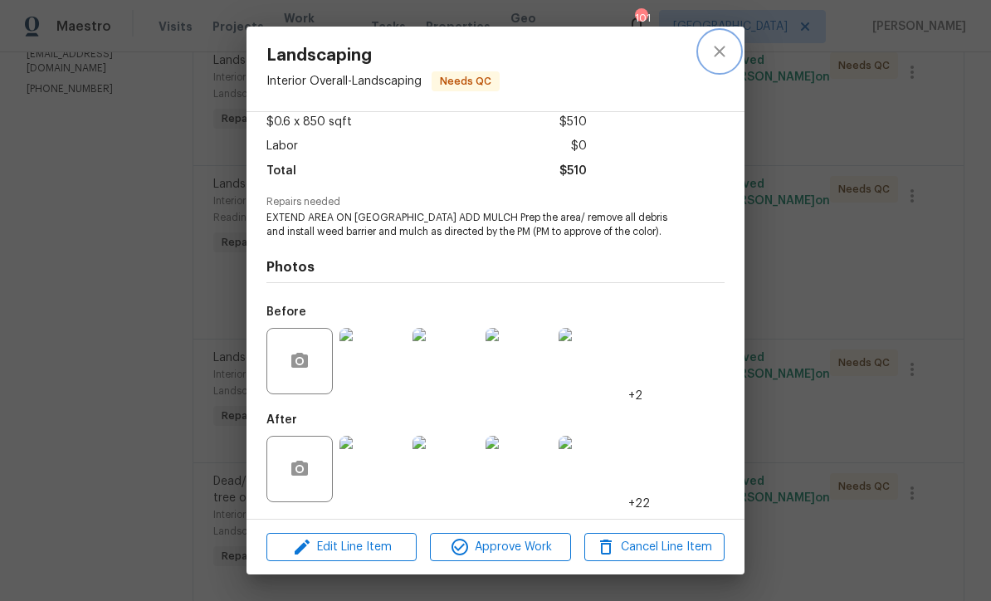
click at [714, 44] on icon "close" at bounding box center [720, 52] width 20 height 20
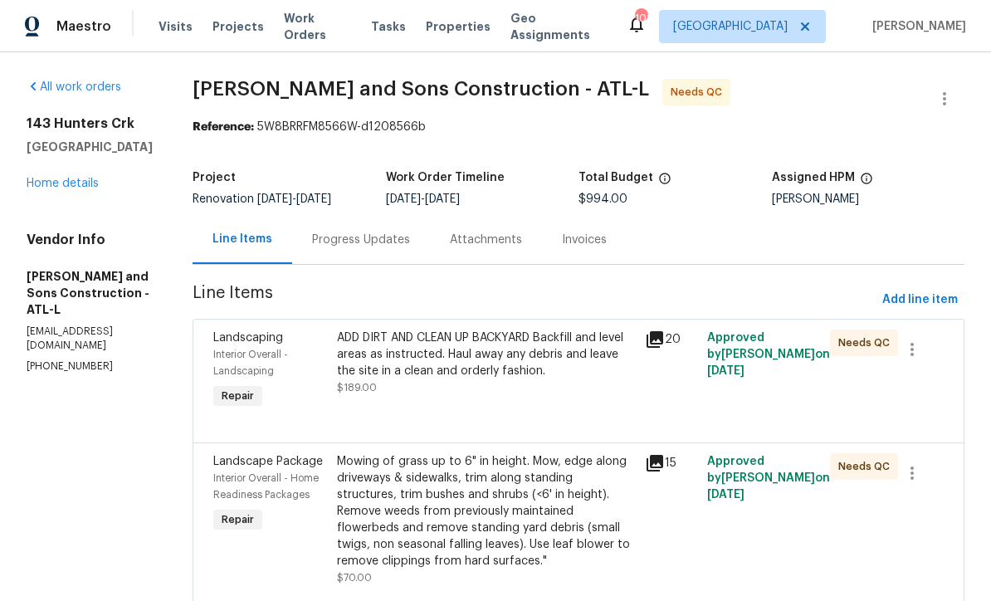
scroll to position [0, 0]
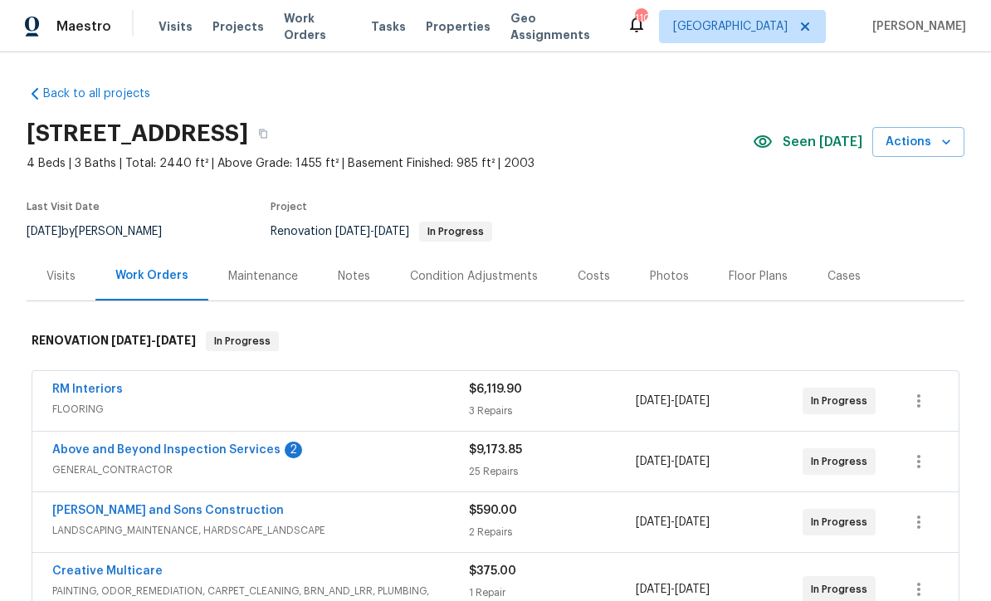
click at [139, 453] on link "Above and Beyond Inspection Services" at bounding box center [166, 450] width 228 height 12
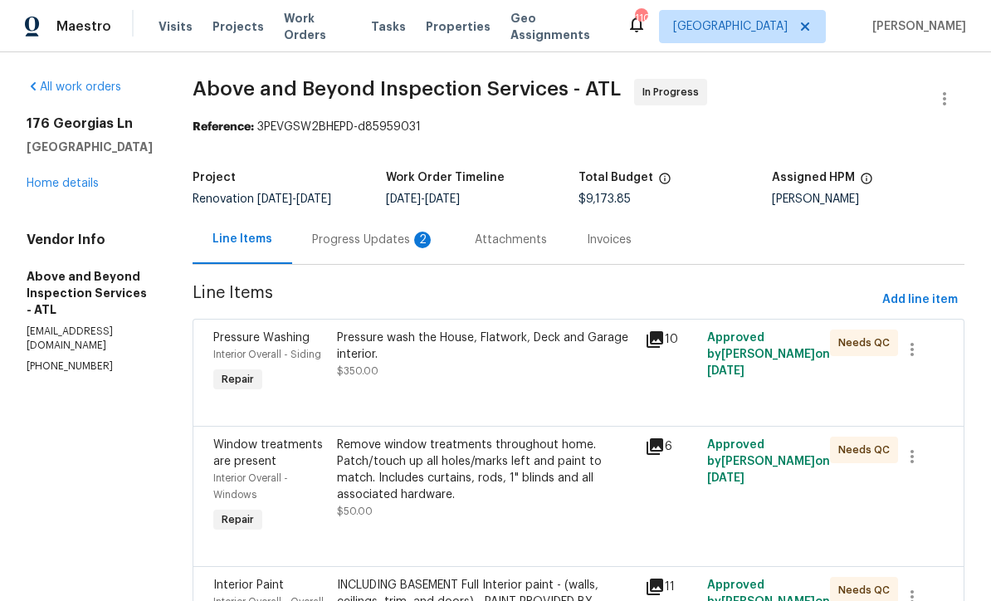
click at [409, 236] on div "Progress Updates 2" at bounding box center [373, 240] width 123 height 17
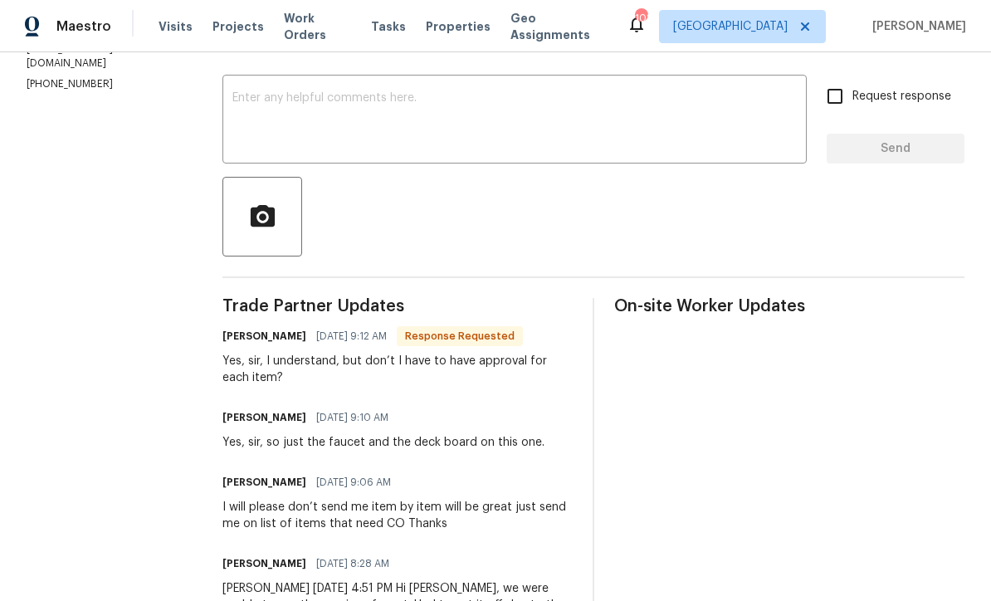
scroll to position [265, 0]
click at [271, 112] on textarea at bounding box center [514, 122] width 564 height 58
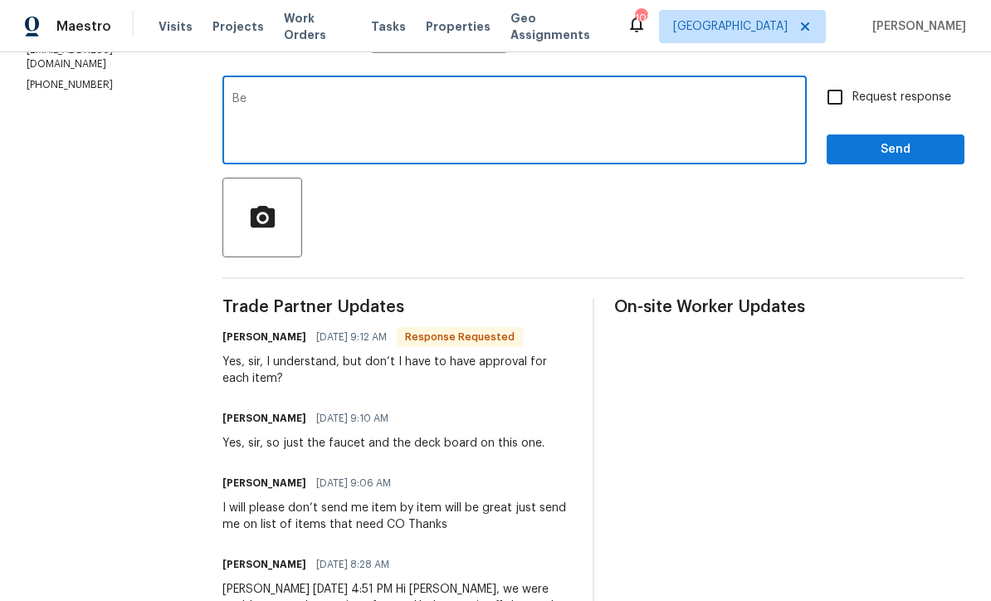
type textarea "B"
type textarea "Send me message for approval before you do job talk to me"
click at [833, 93] on input "Request response" at bounding box center [835, 97] width 35 height 35
checkbox input "true"
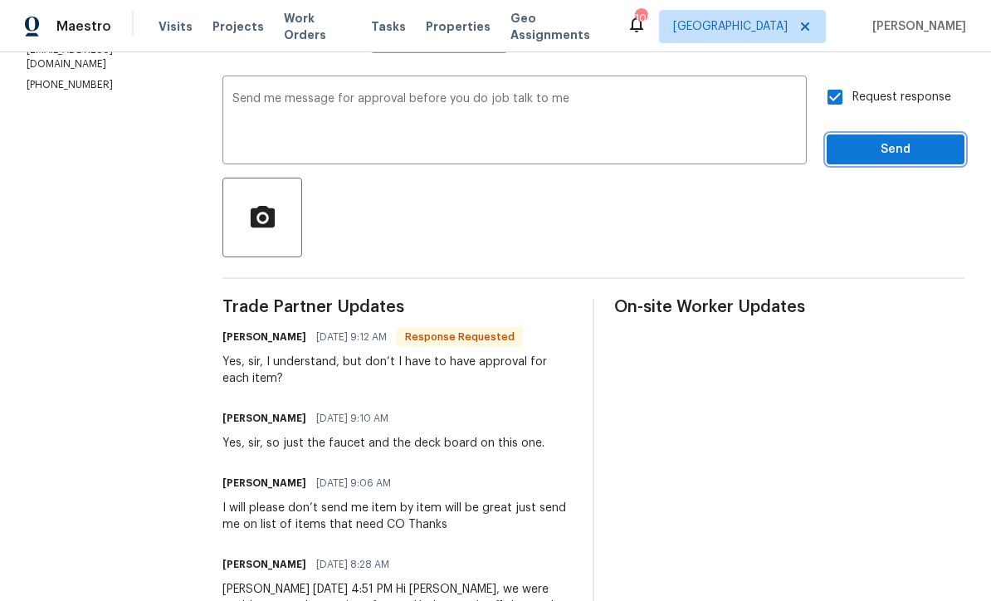
click at [918, 152] on span "Send" at bounding box center [895, 149] width 111 height 21
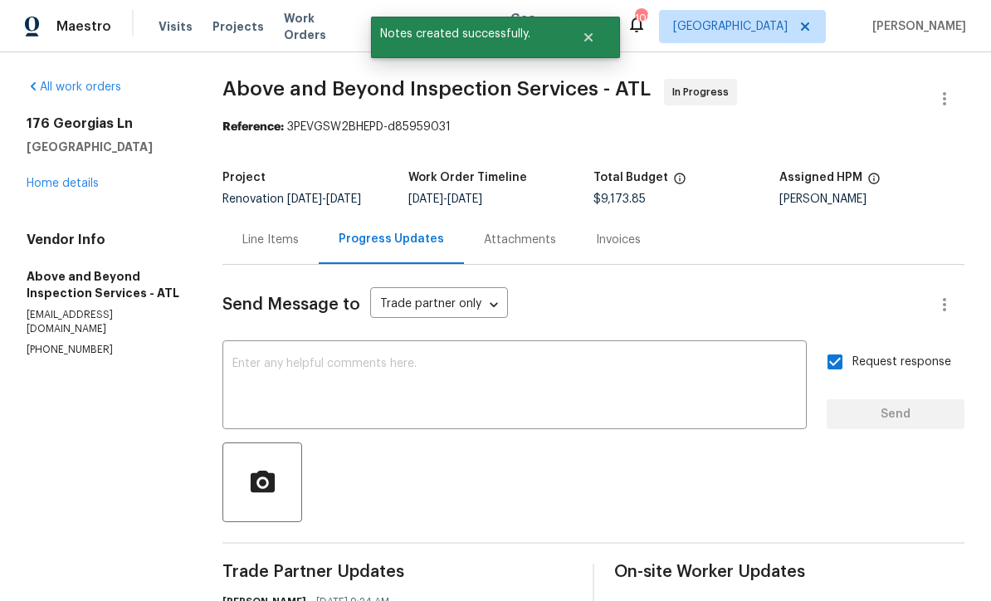
click at [53, 178] on link "Home details" at bounding box center [63, 184] width 72 height 12
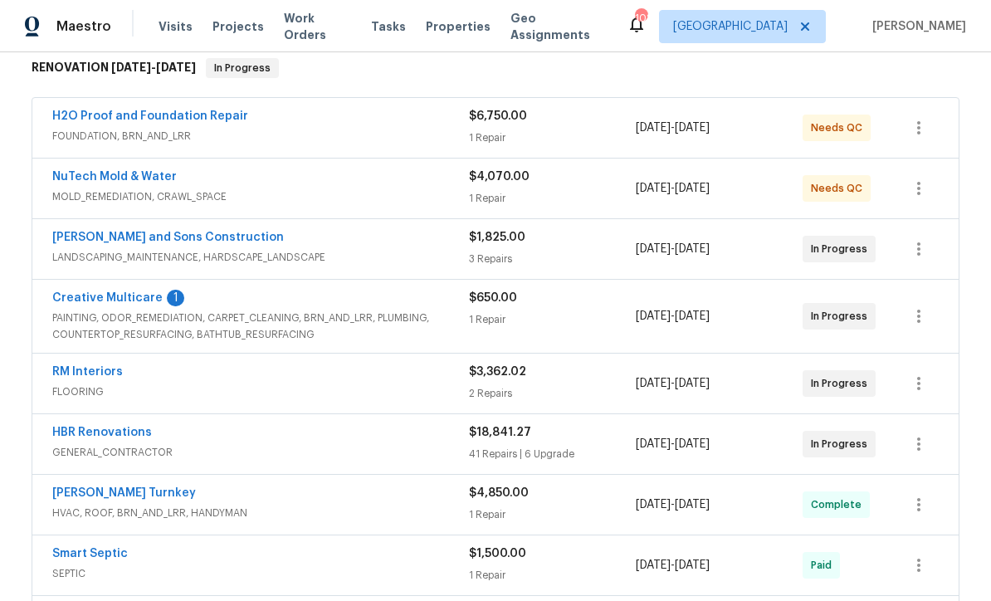
scroll to position [276, 0]
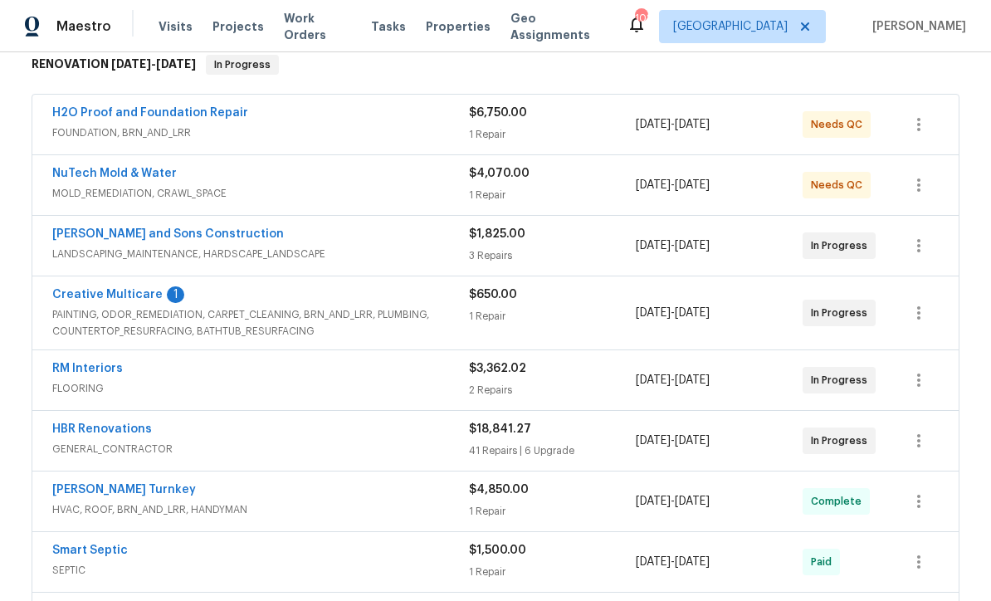
click at [95, 291] on link "Creative Multicare" at bounding box center [107, 295] width 110 height 12
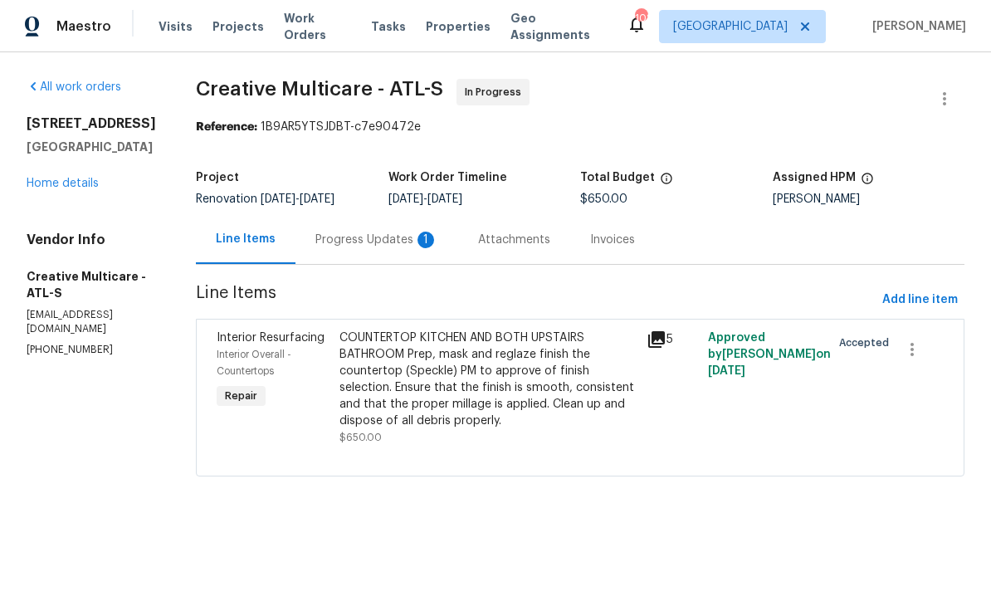
click at [394, 245] on div "Progress Updates 1" at bounding box center [376, 240] width 123 height 17
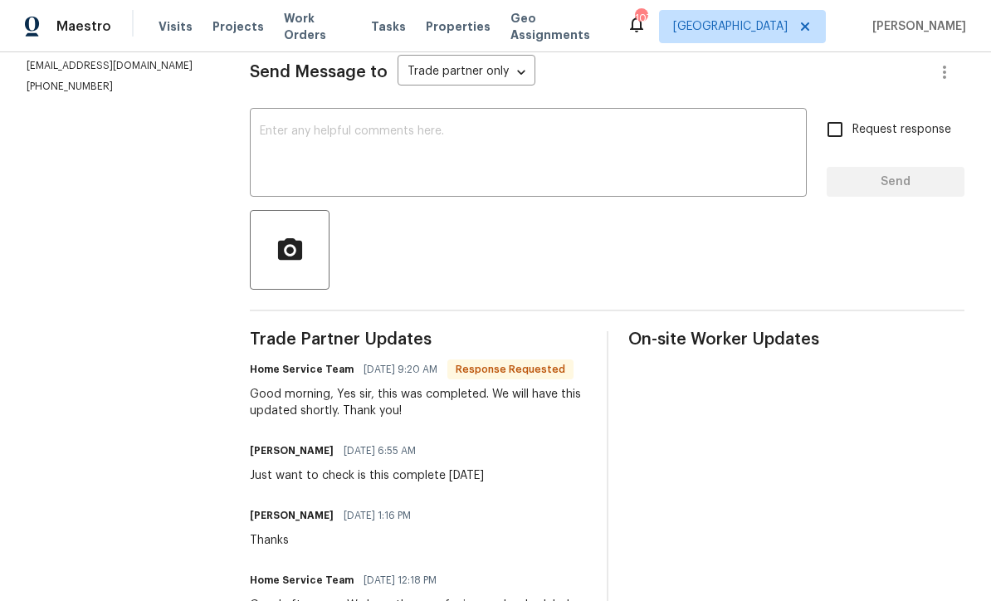
scroll to position [232, 0]
click at [278, 130] on div "x ​" at bounding box center [528, 155] width 557 height 85
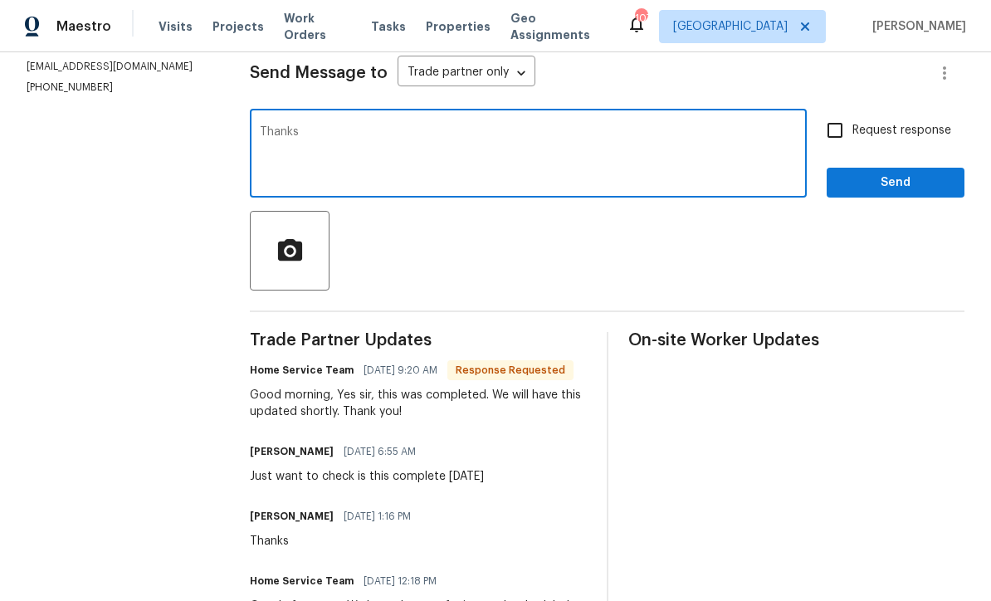
type textarea "Thanks"
click at [930, 191] on span "Send" at bounding box center [895, 183] width 111 height 21
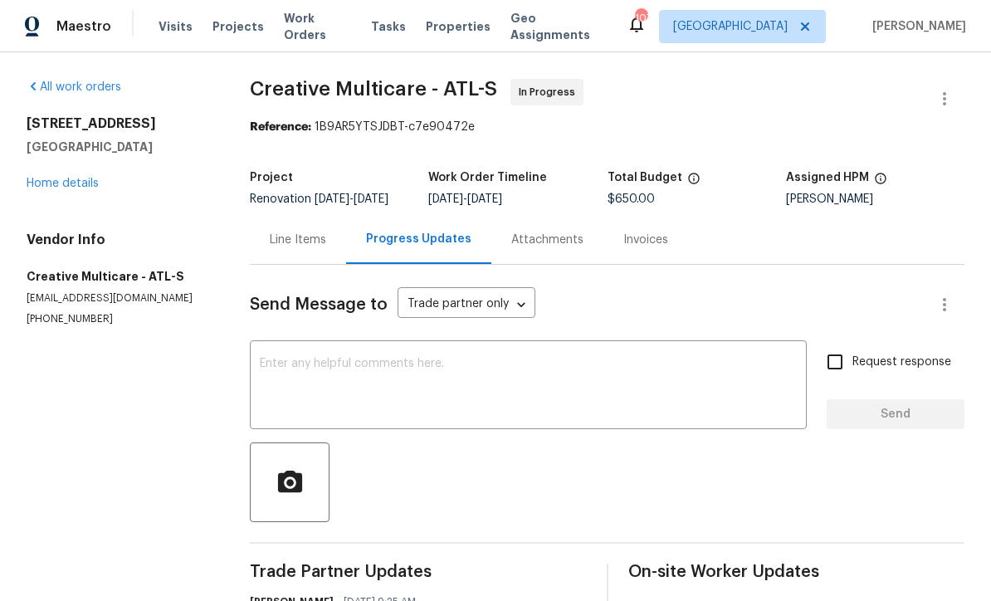
scroll to position [0, 0]
